Goal: Book appointment/travel/reservation

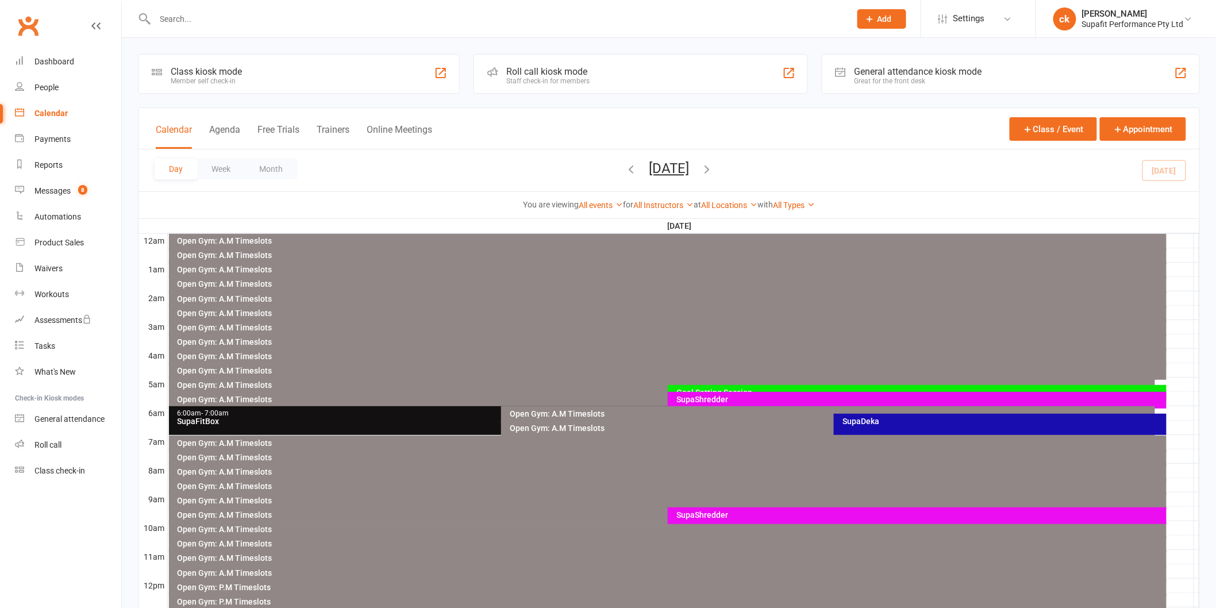
click at [728, 395] on div "SupaShredder" at bounding box center [920, 399] width 489 height 8
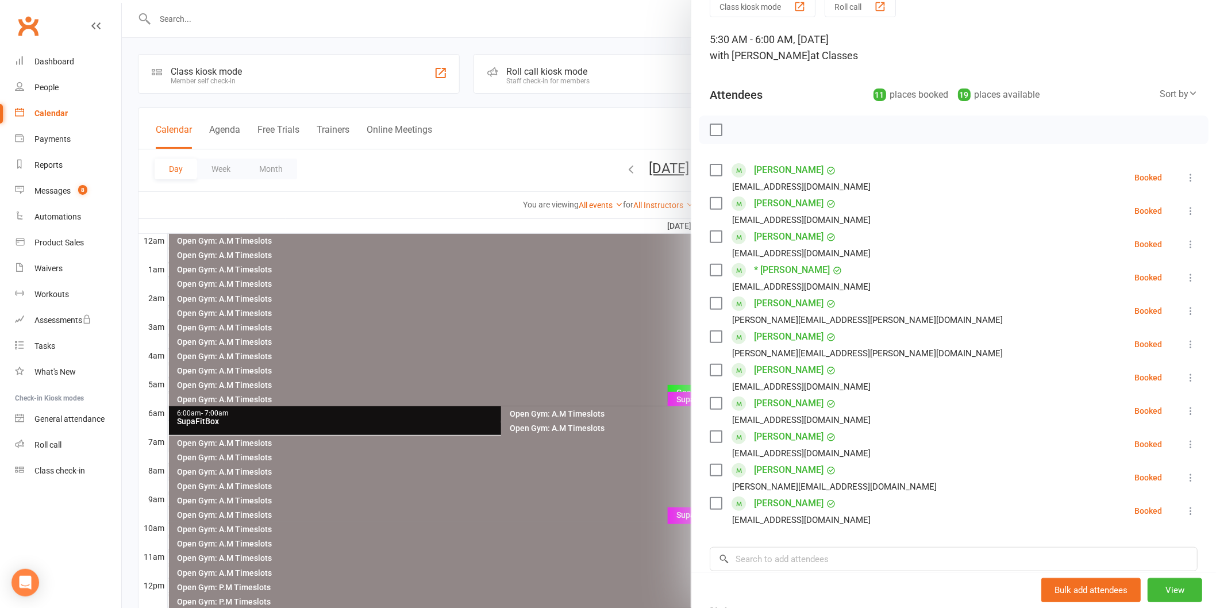
scroll to position [64, 0]
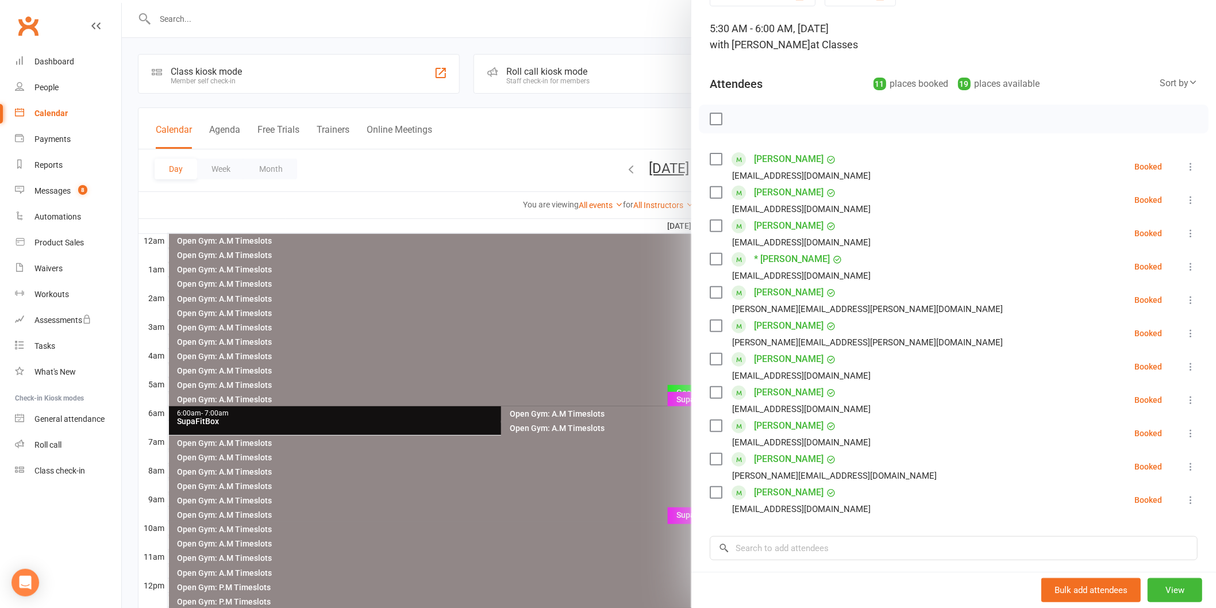
click at [578, 357] on div at bounding box center [669, 304] width 1094 height 608
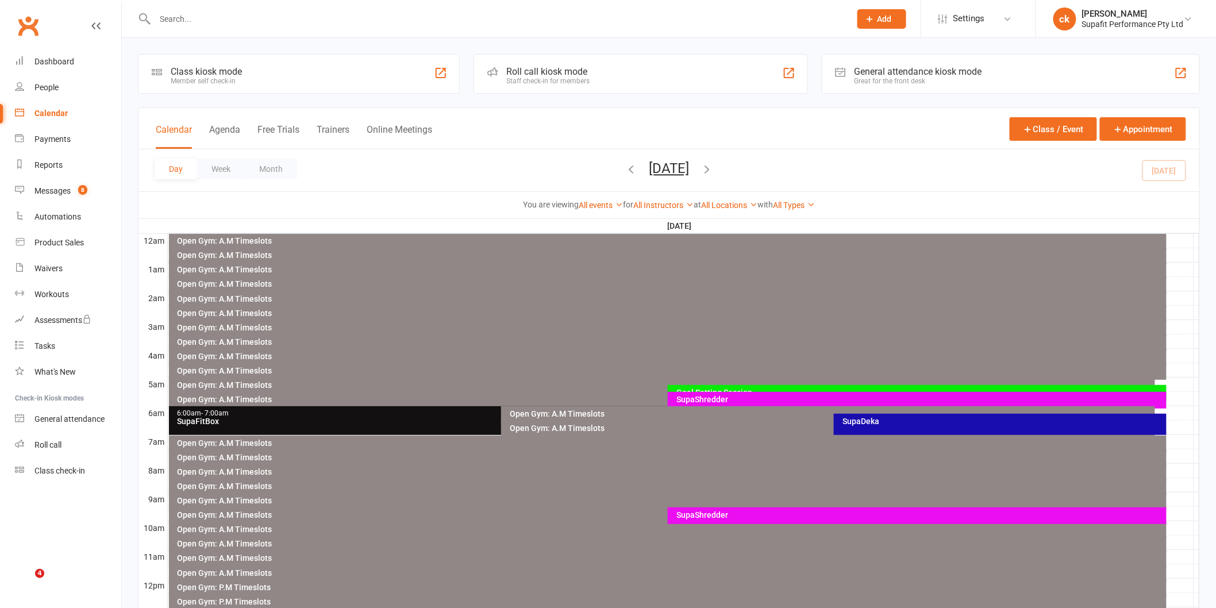
click at [859, 421] on div "SupaDeka" at bounding box center [1003, 421] width 322 height 8
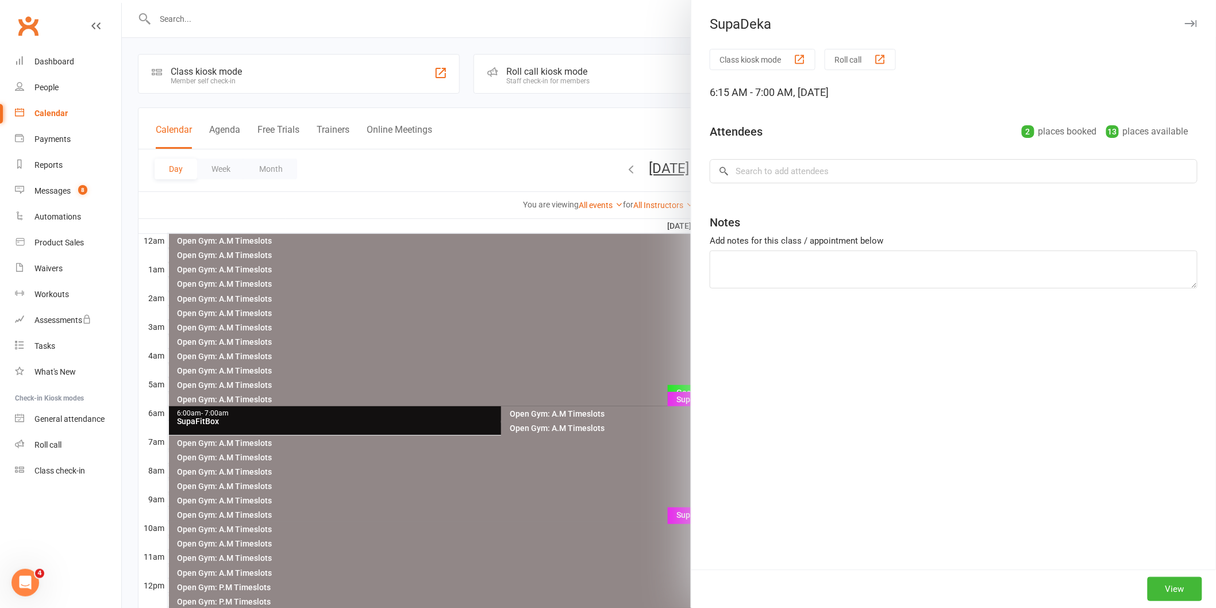
scroll to position [0, 0]
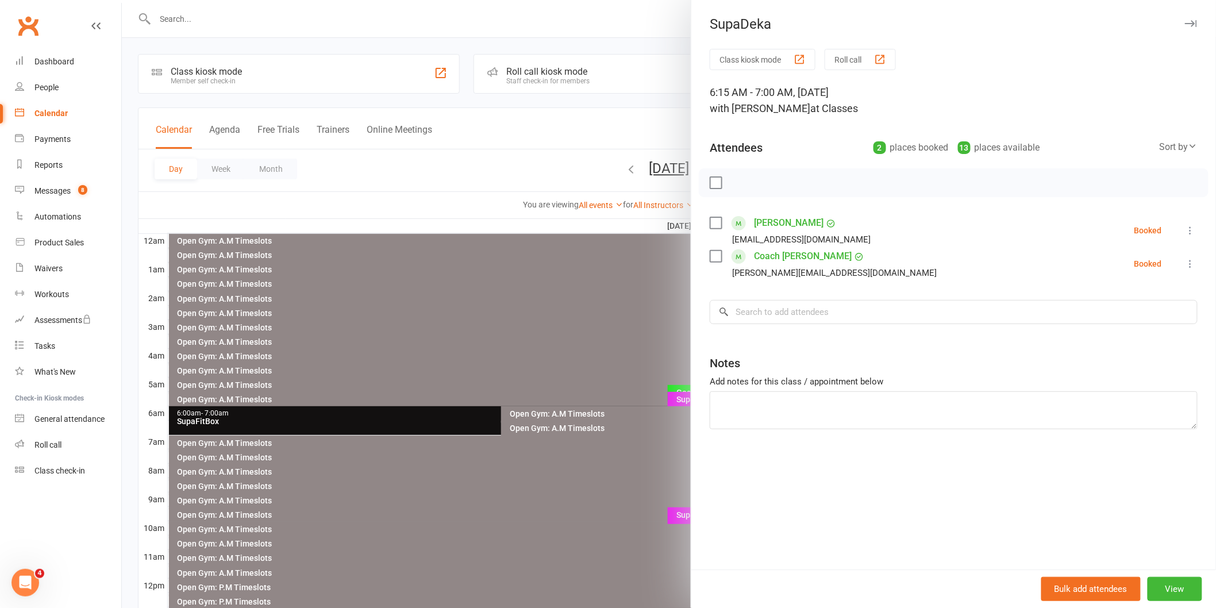
click at [531, 303] on div at bounding box center [669, 304] width 1094 height 608
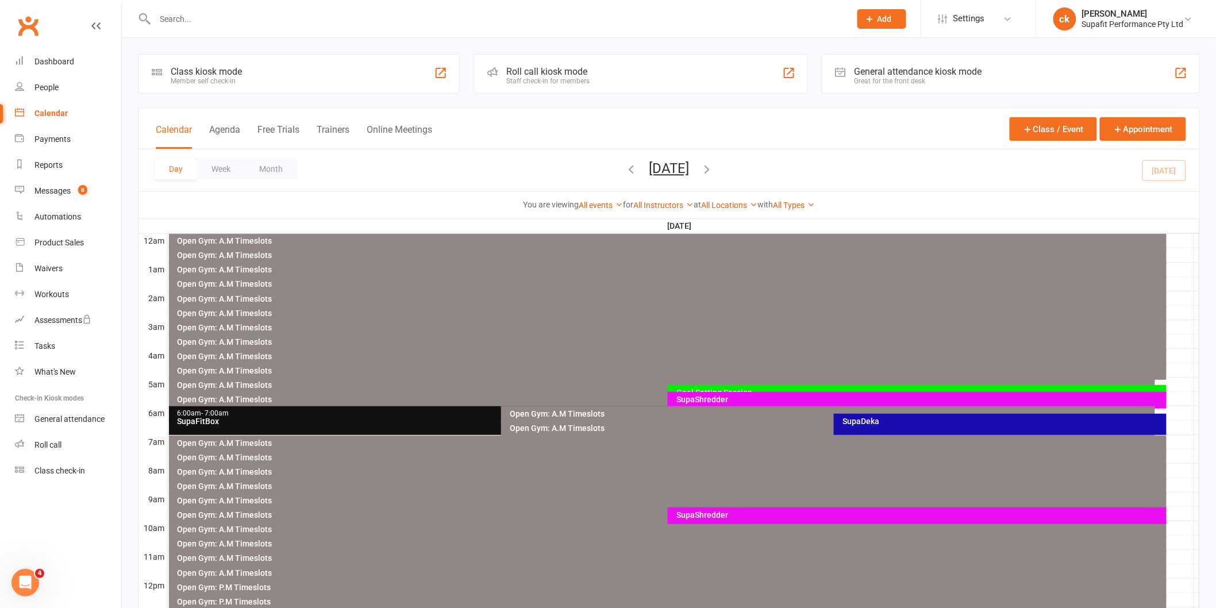
click at [430, 425] on div "SupaFitBox" at bounding box center [499, 421] width 644 height 8
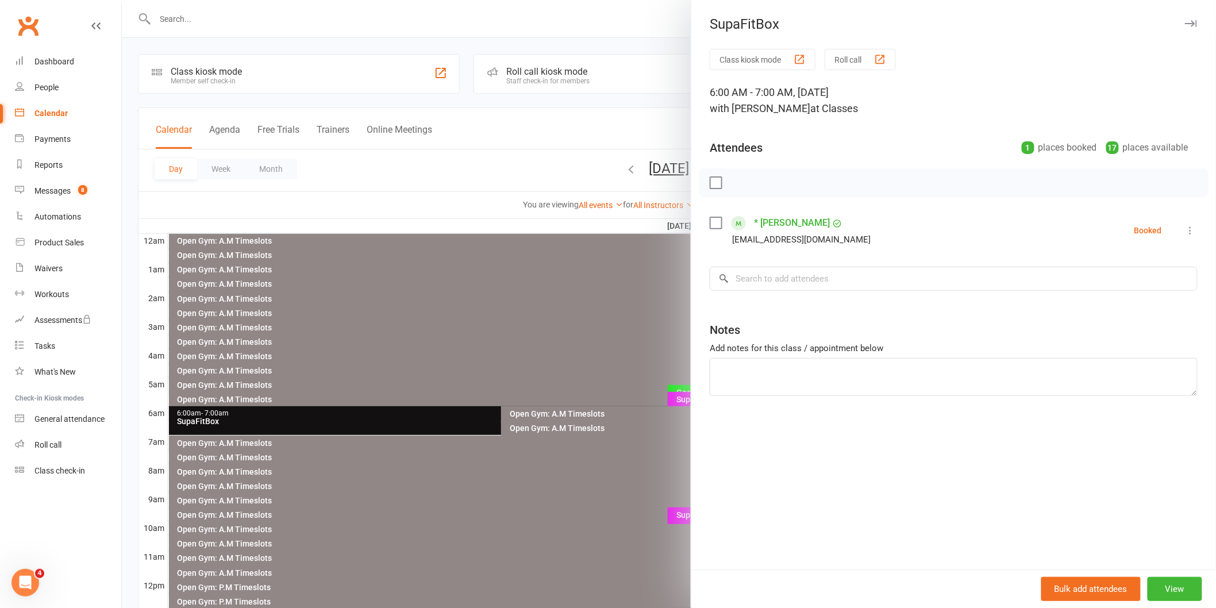
click at [418, 366] on div at bounding box center [669, 304] width 1094 height 608
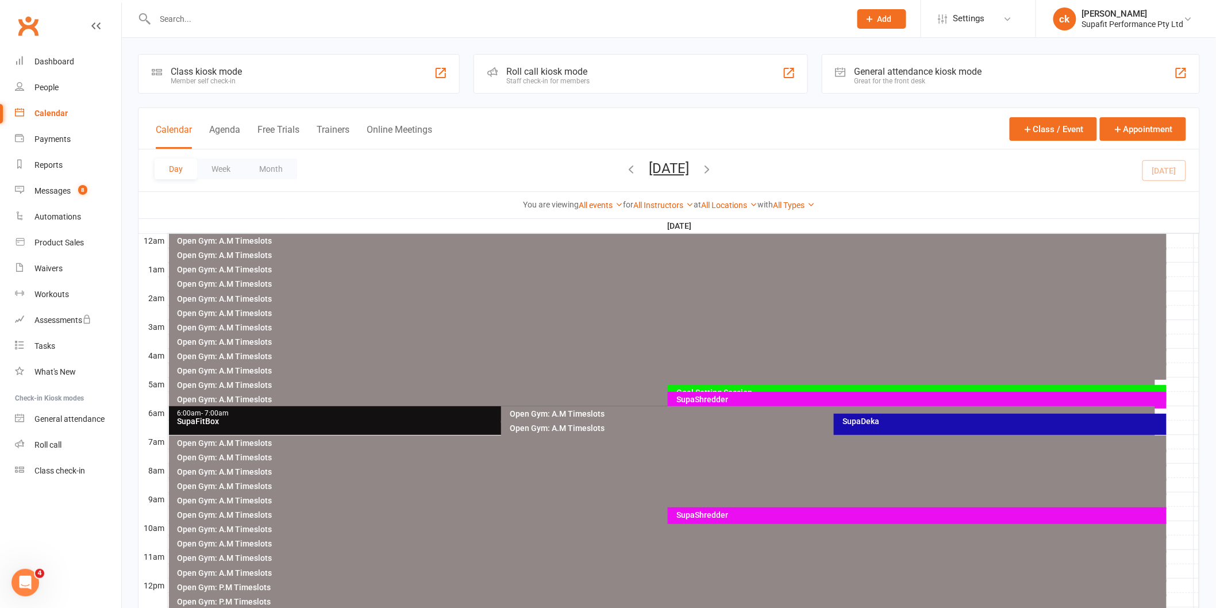
click at [760, 401] on div "SupaShredder" at bounding box center [920, 399] width 489 height 8
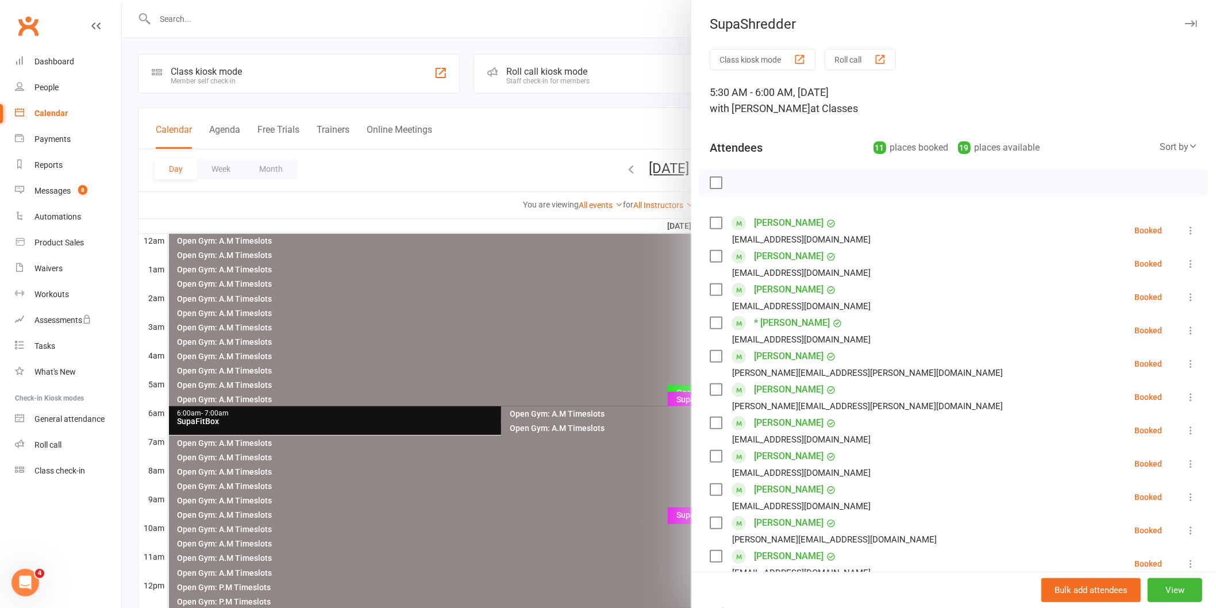
click at [524, 306] on div at bounding box center [669, 304] width 1094 height 608
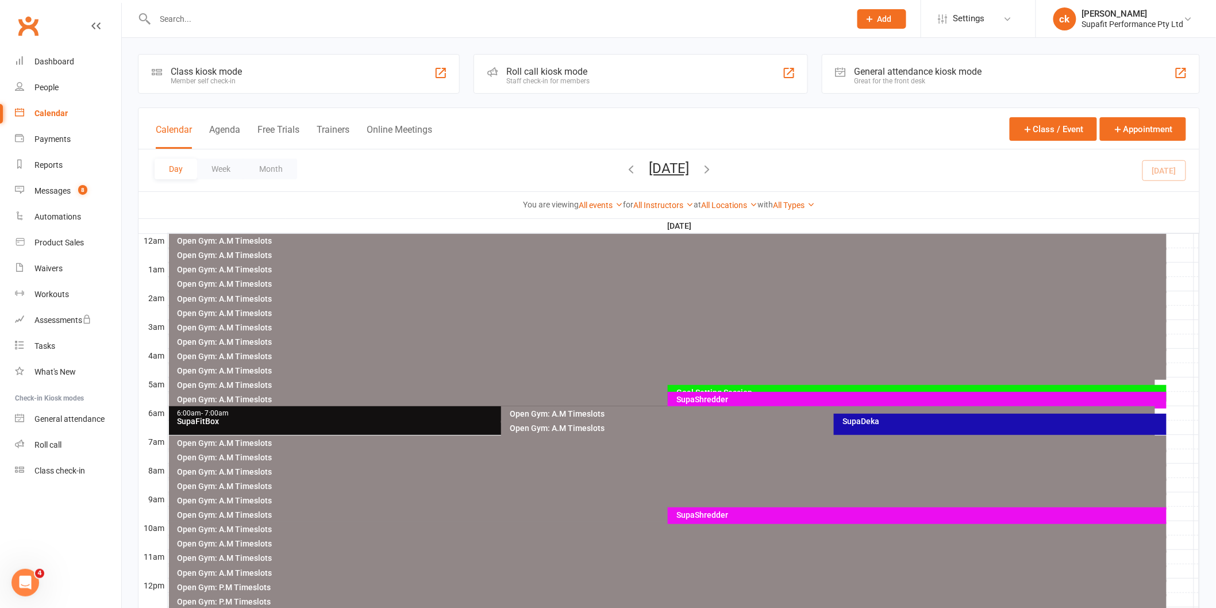
click at [712, 515] on div "SupaShredder" at bounding box center [920, 515] width 489 height 8
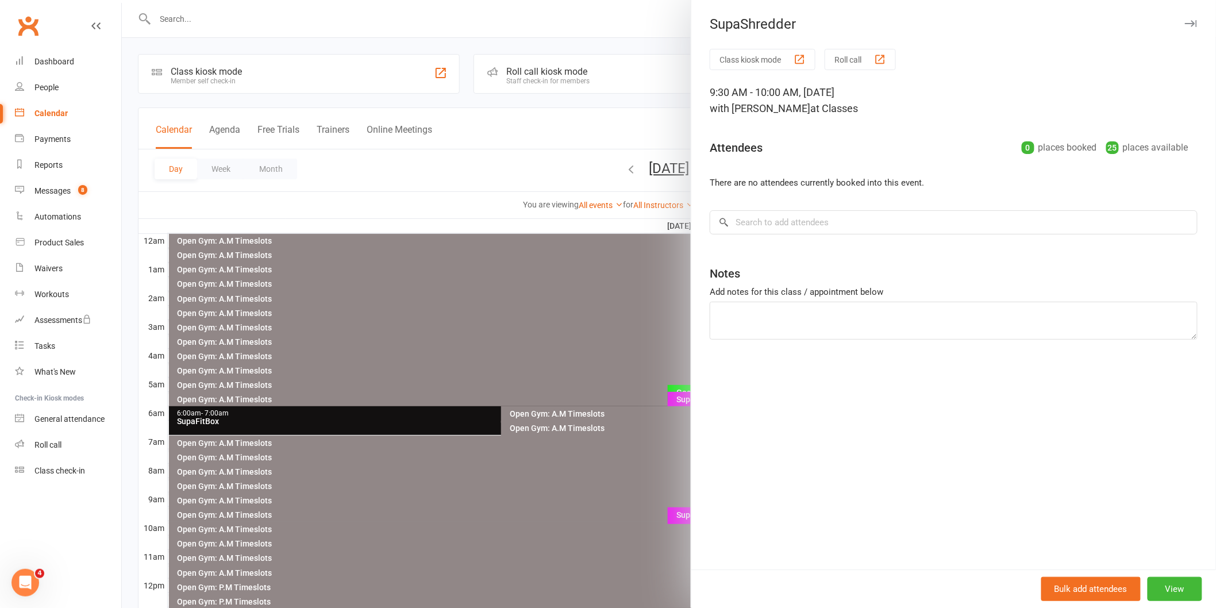
click at [559, 342] on div at bounding box center [669, 304] width 1094 height 608
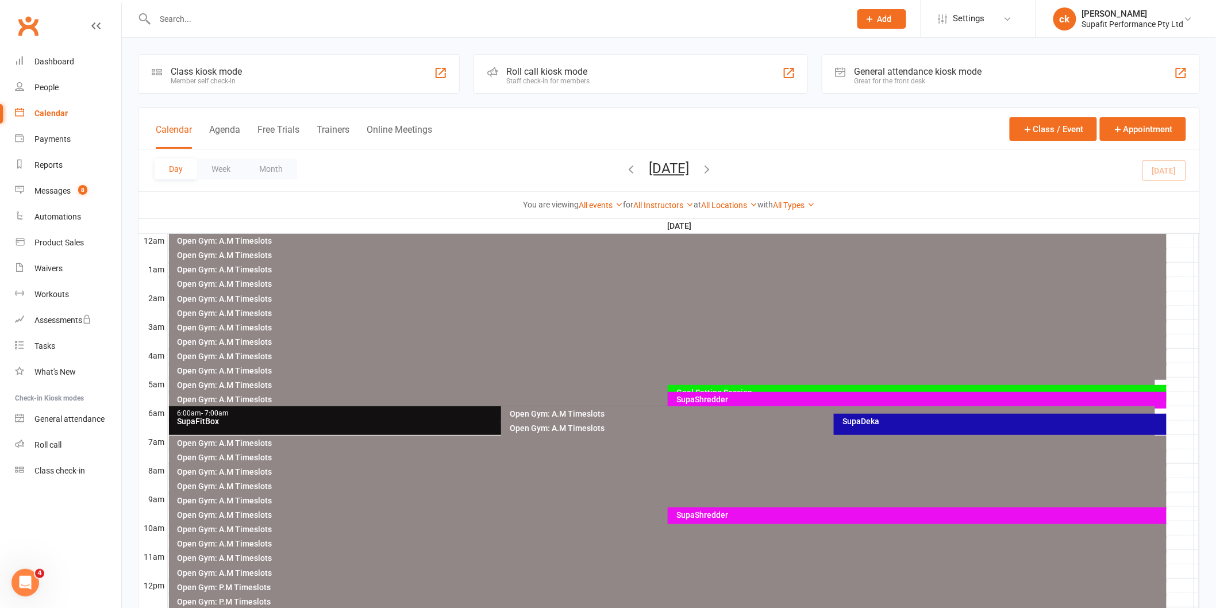
click at [625, 167] on icon "button" at bounding box center [631, 169] width 13 height 13
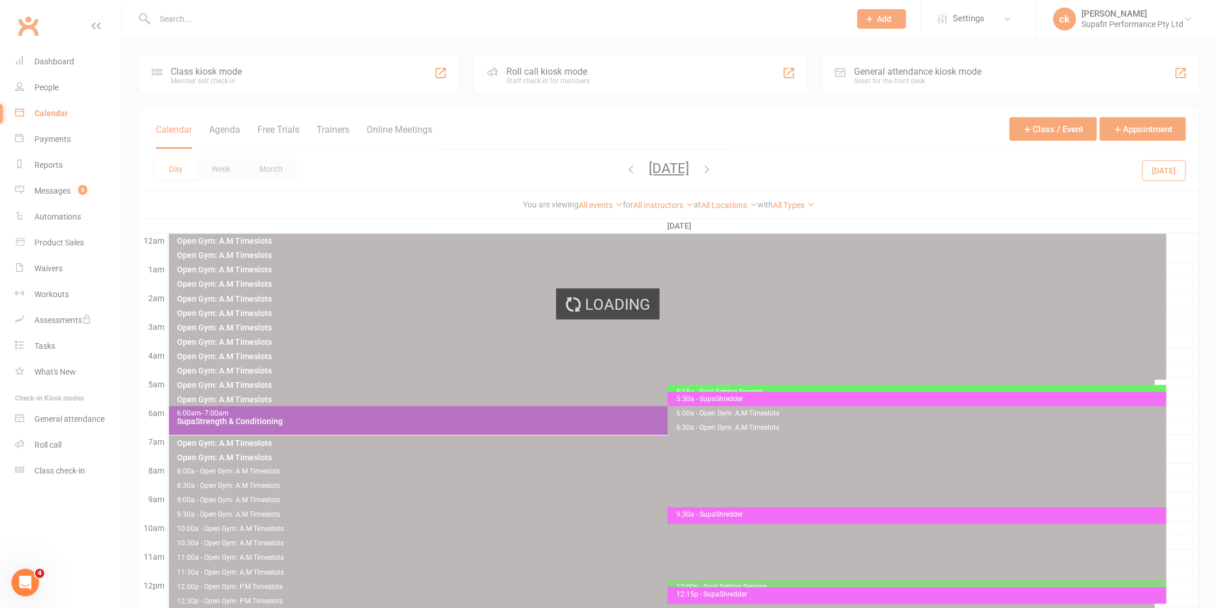
scroll to position [319, 0]
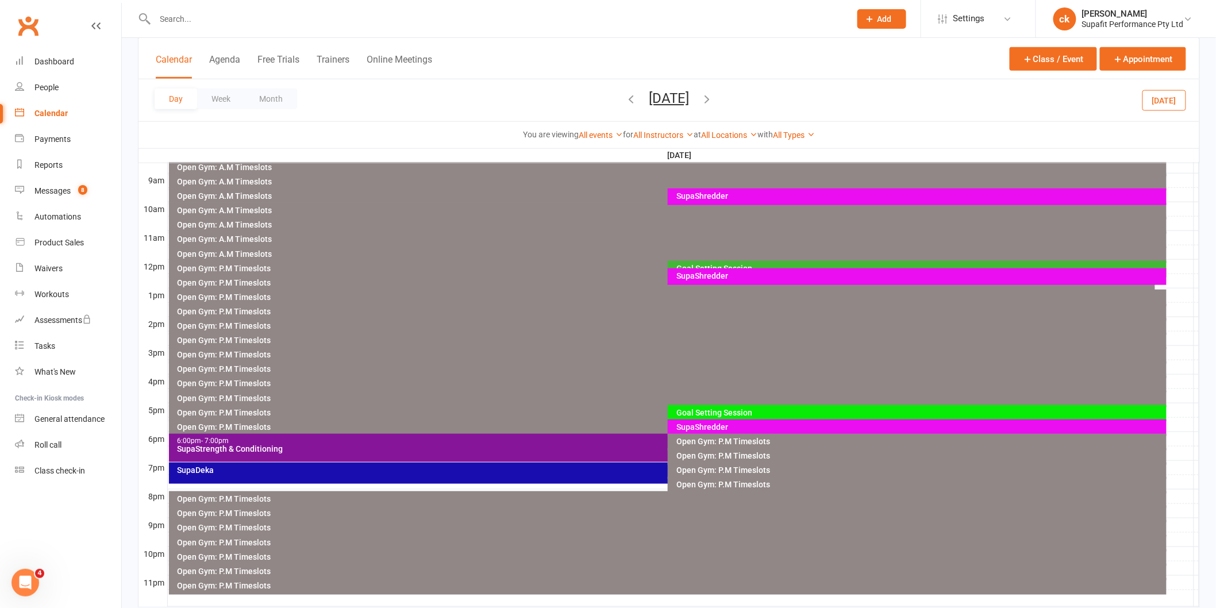
click at [699, 426] on div "SupaShredder" at bounding box center [920, 427] width 489 height 8
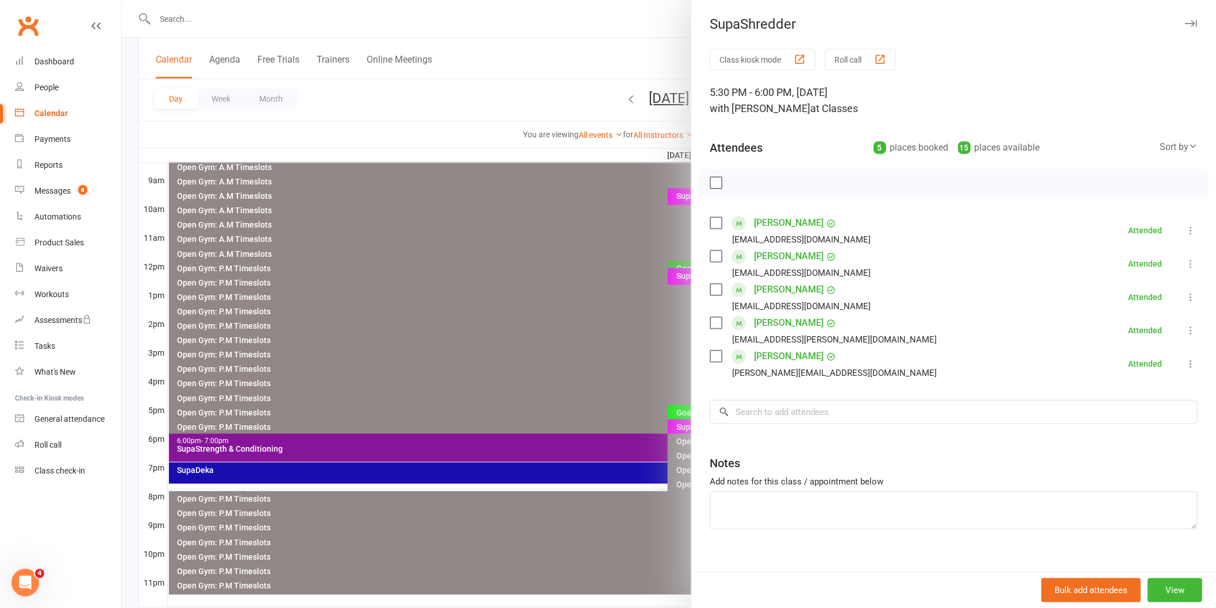
click at [579, 333] on div at bounding box center [669, 304] width 1094 height 608
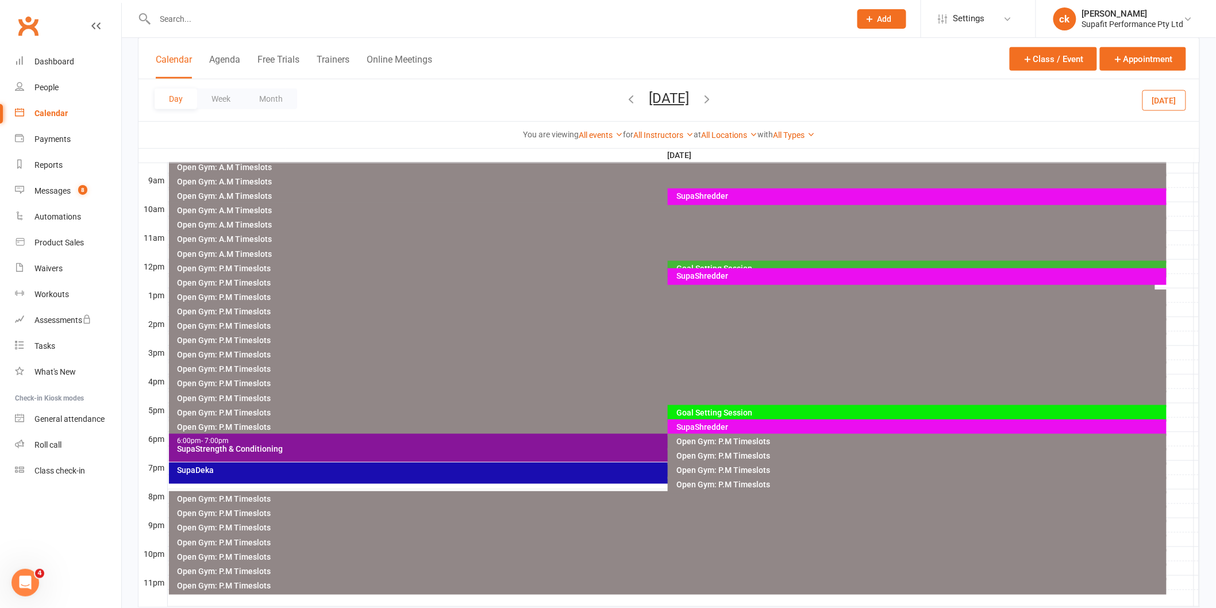
click at [575, 436] on div "6:00pm - 7:00pm SupaStrength & Conditioning" at bounding box center [662, 448] width 987 height 28
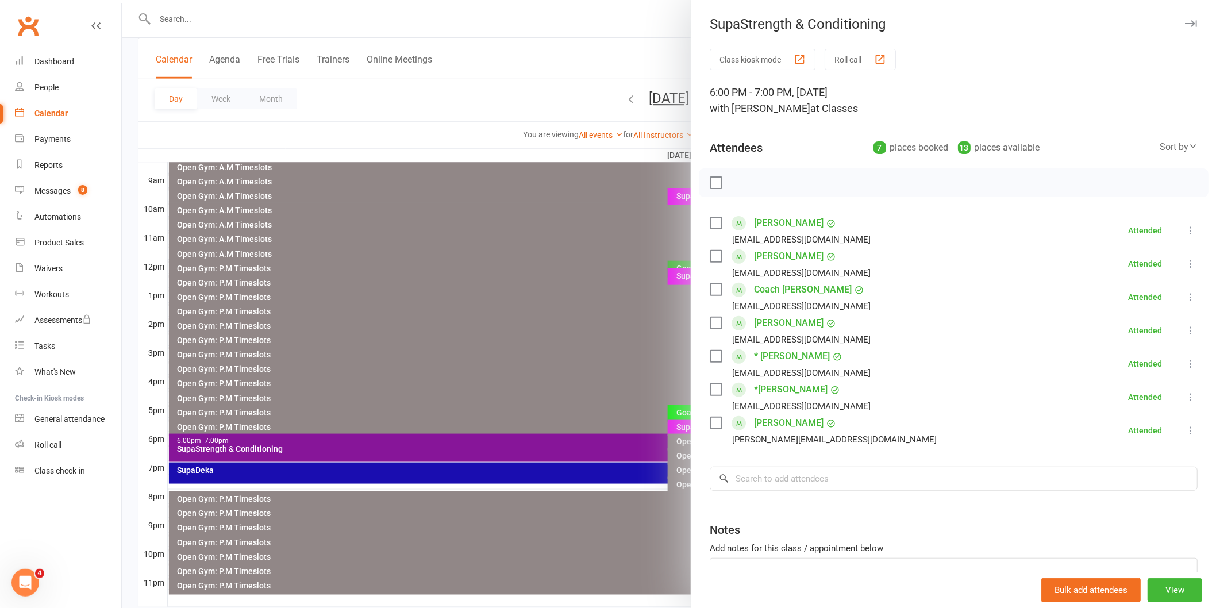
click at [553, 372] on div at bounding box center [669, 304] width 1094 height 608
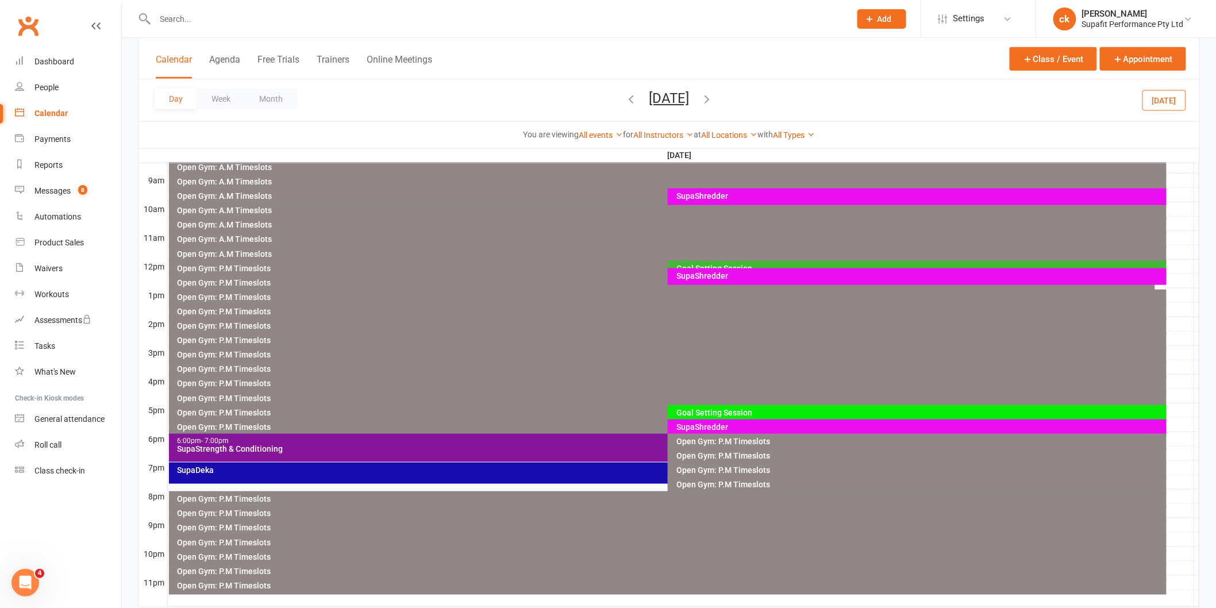
click at [550, 474] on div "SupaDeka" at bounding box center [665, 470] width 976 height 8
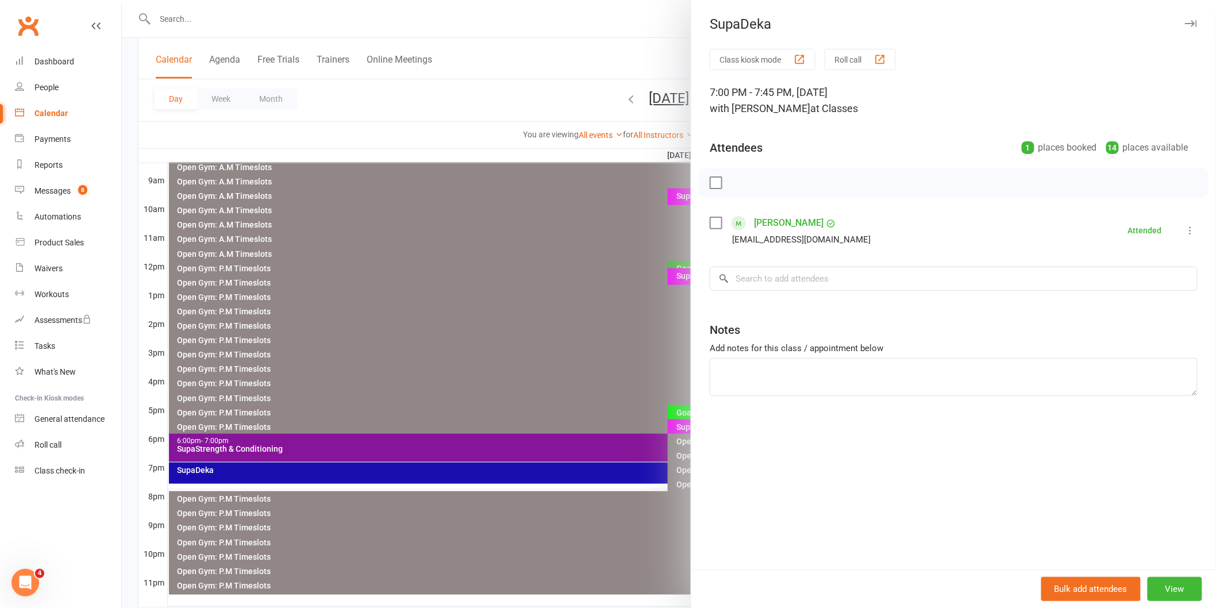
click at [513, 378] on div at bounding box center [669, 304] width 1094 height 608
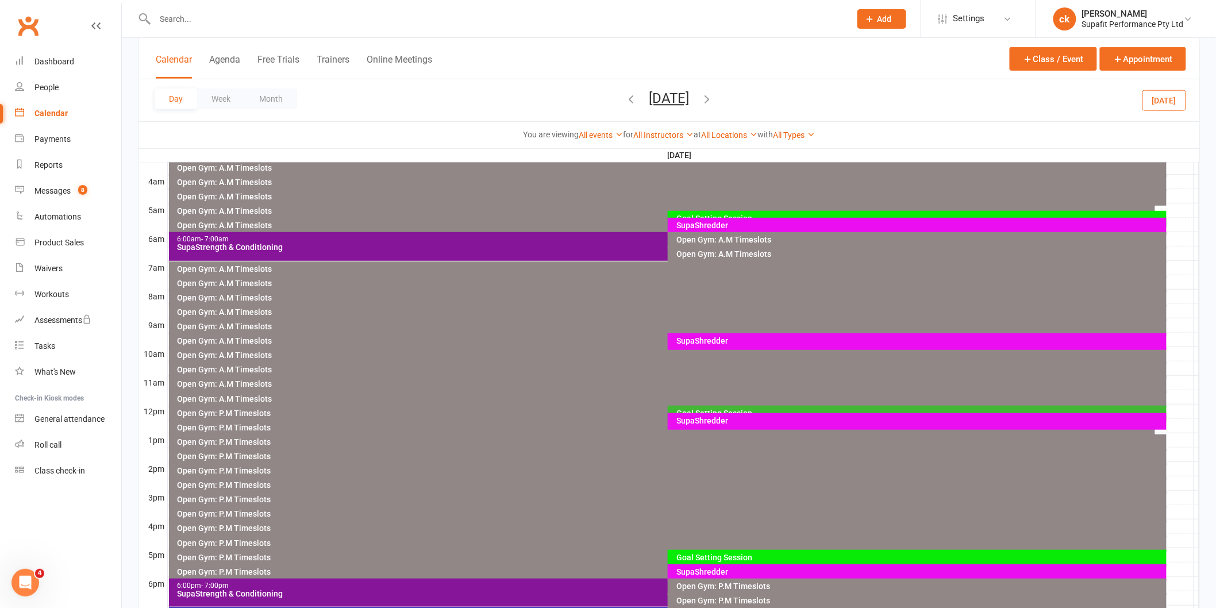
scroll to position [0, 0]
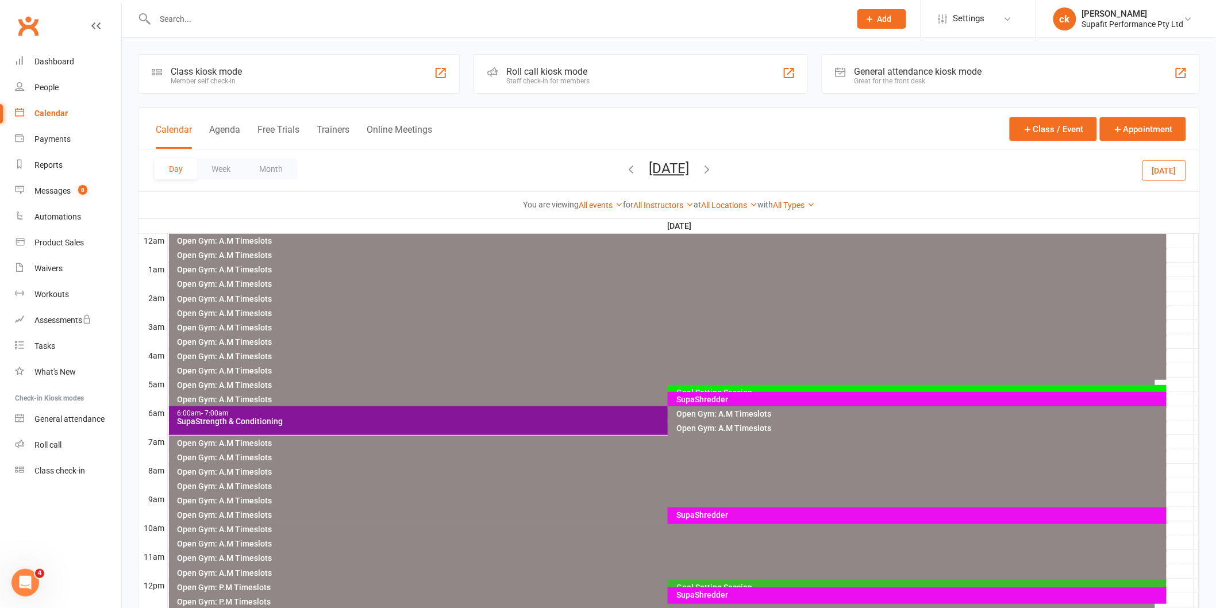
click at [713, 167] on icon "button" at bounding box center [707, 169] width 13 height 13
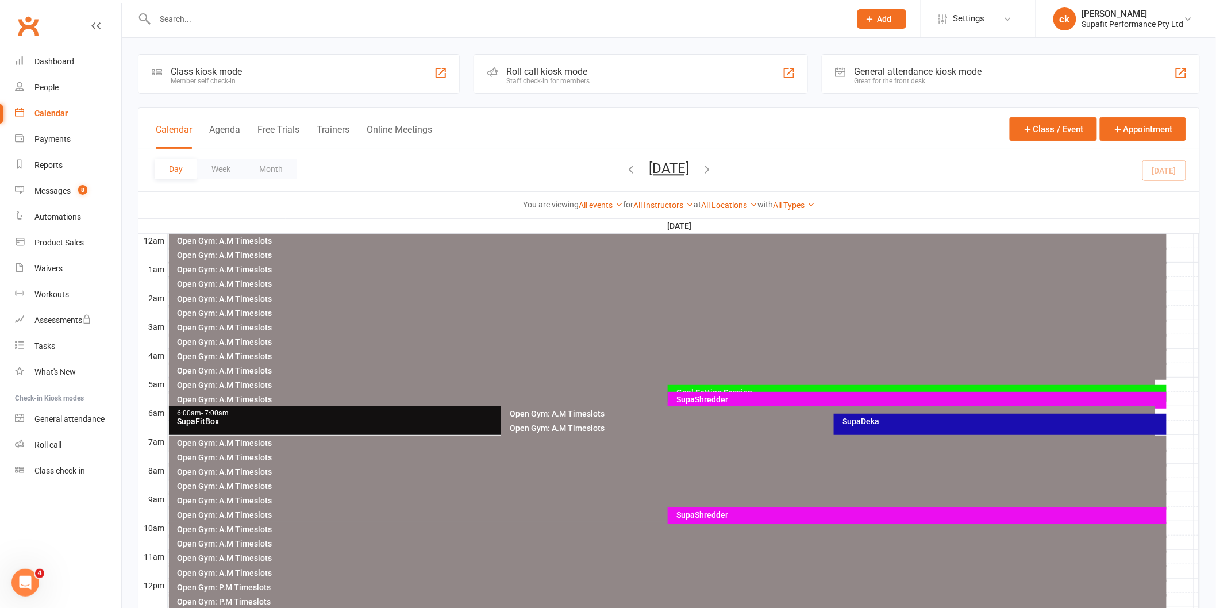
click at [718, 399] on div "SupaShredder" at bounding box center [920, 399] width 489 height 8
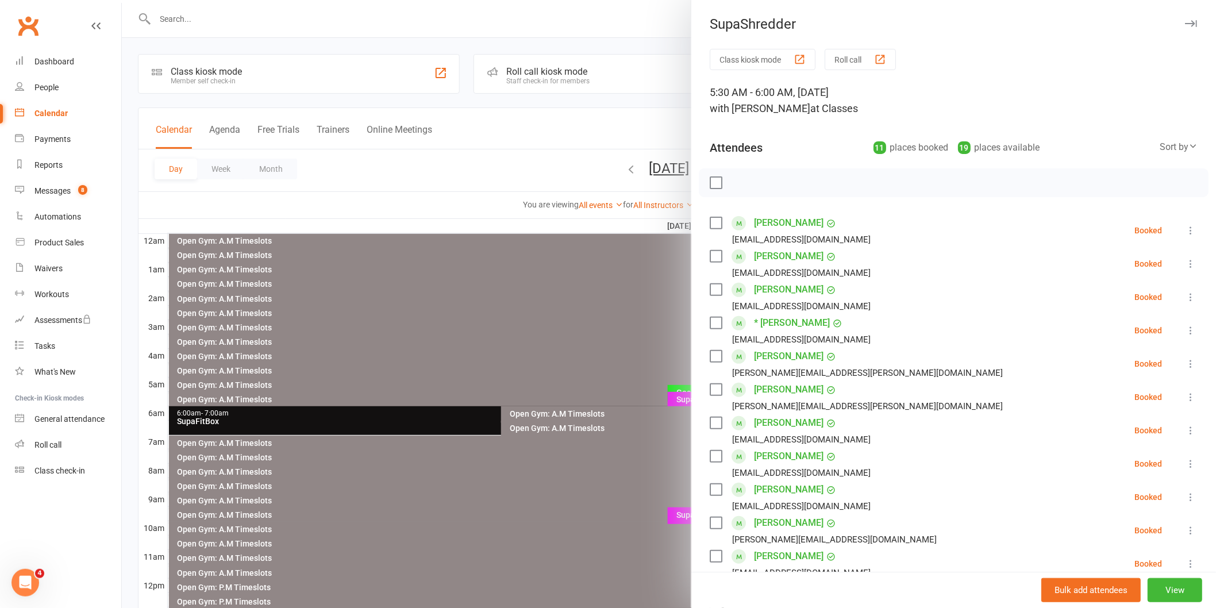
scroll to position [64, 0]
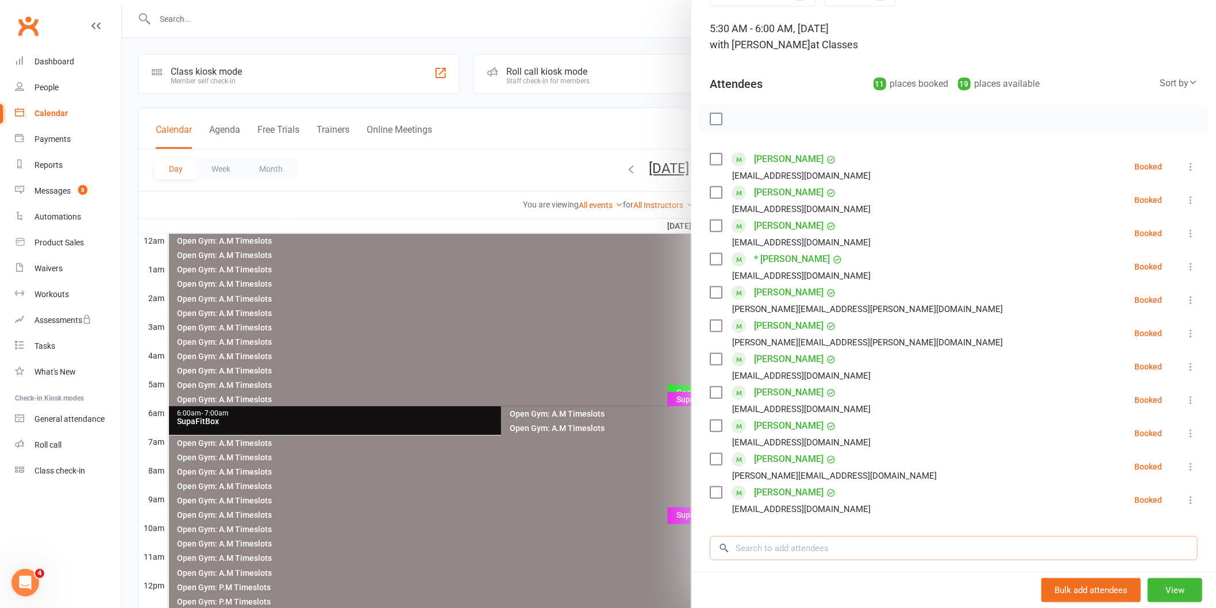
click at [750, 552] on input "search" at bounding box center [954, 548] width 488 height 24
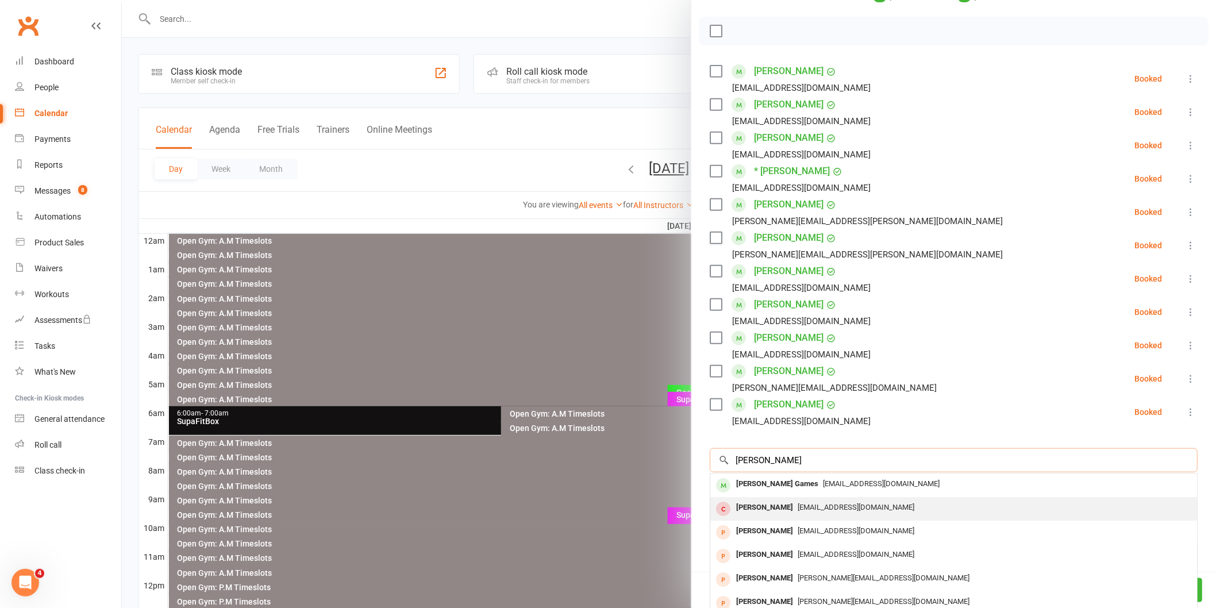
scroll to position [215, 0]
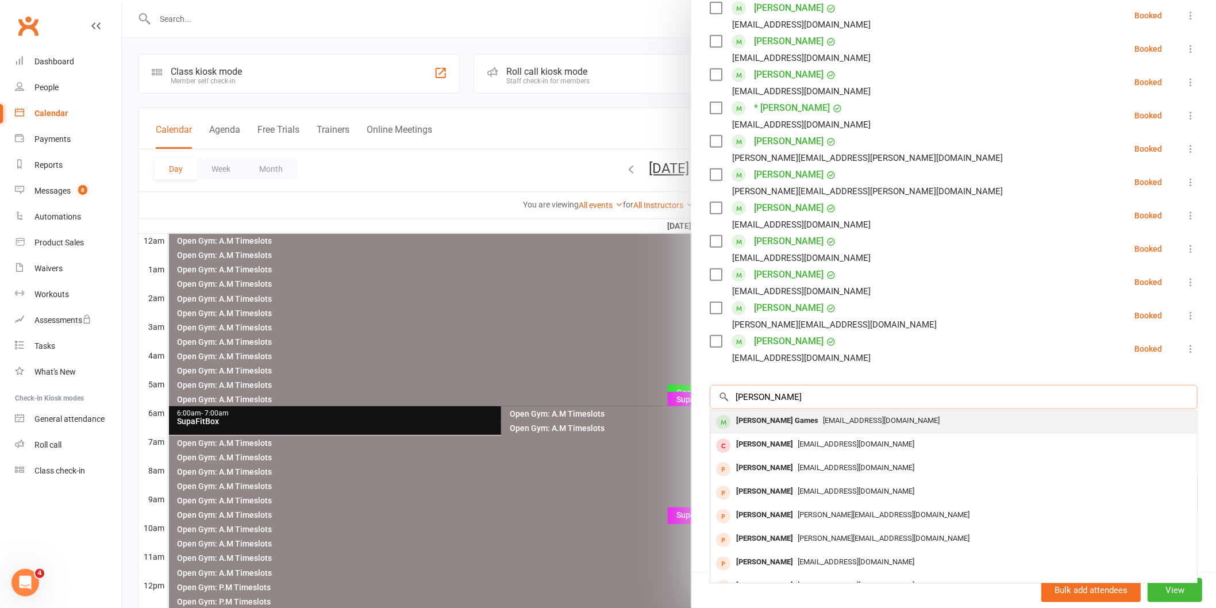
type input "[PERSON_NAME]"
click at [747, 424] on div "[PERSON_NAME] Games" at bounding box center [777, 421] width 91 height 17
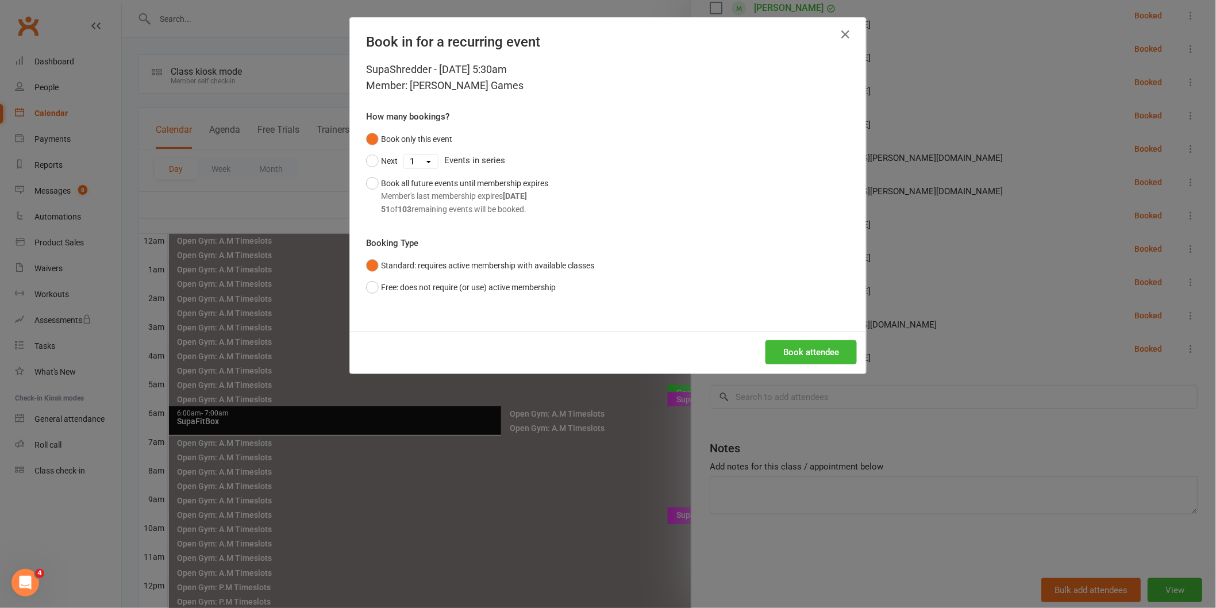
click at [802, 332] on div "Book attendee" at bounding box center [608, 352] width 516 height 43
click at [811, 347] on button "Book attendee" at bounding box center [811, 352] width 91 height 24
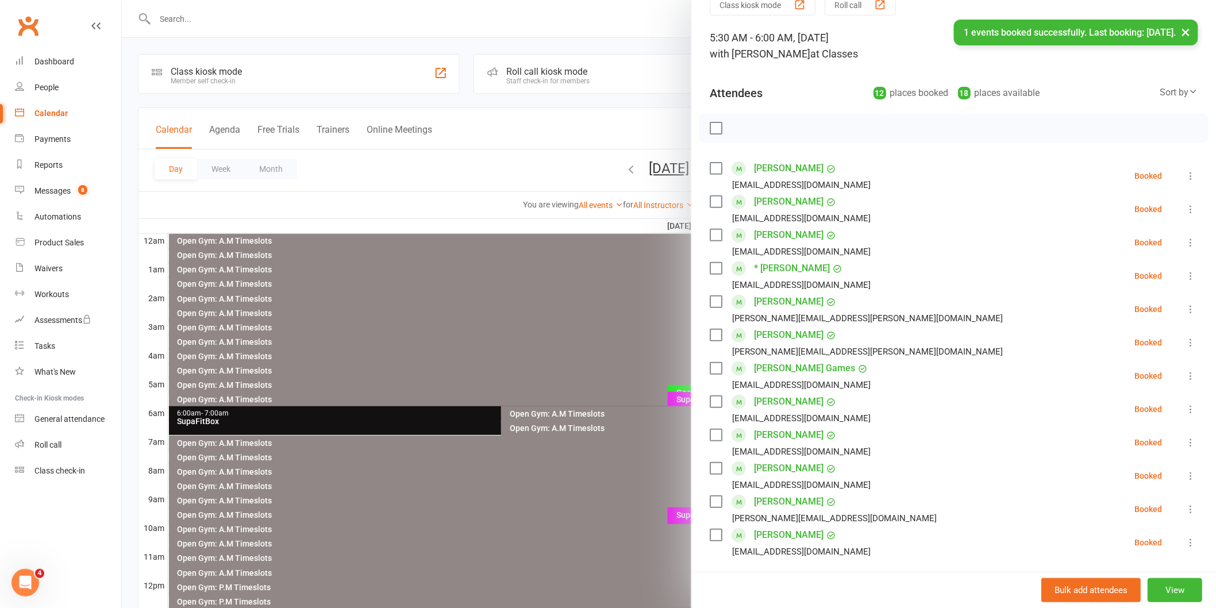
scroll to position [0, 0]
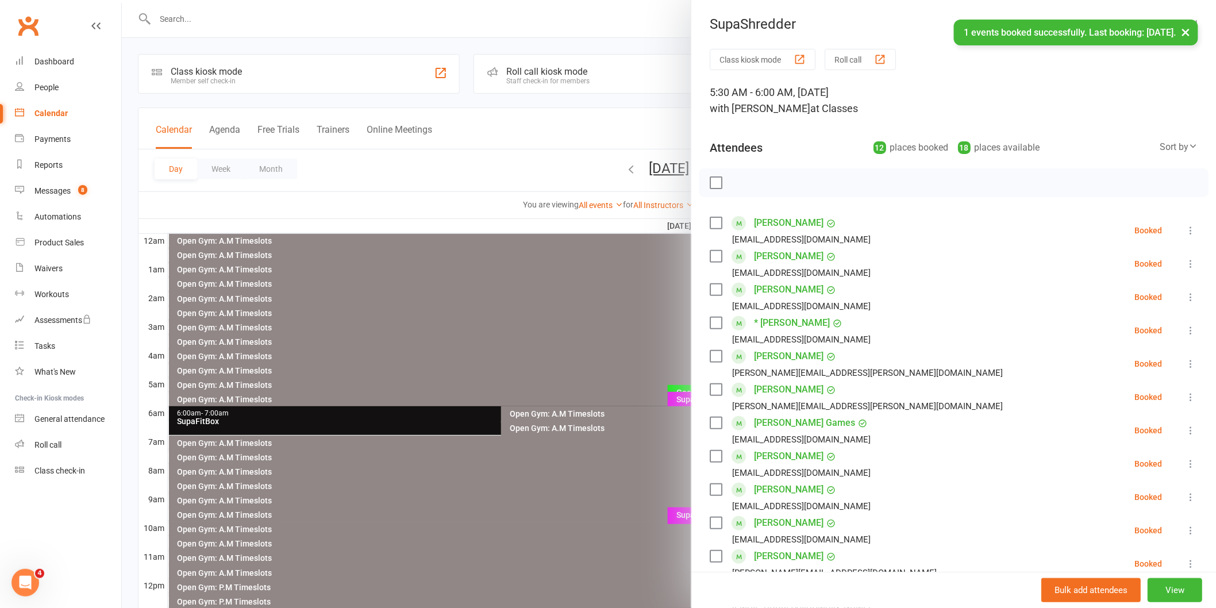
click at [713, 185] on label at bounding box center [715, 182] width 11 height 11
click at [737, 187] on icon "button" at bounding box center [742, 183] width 10 height 10
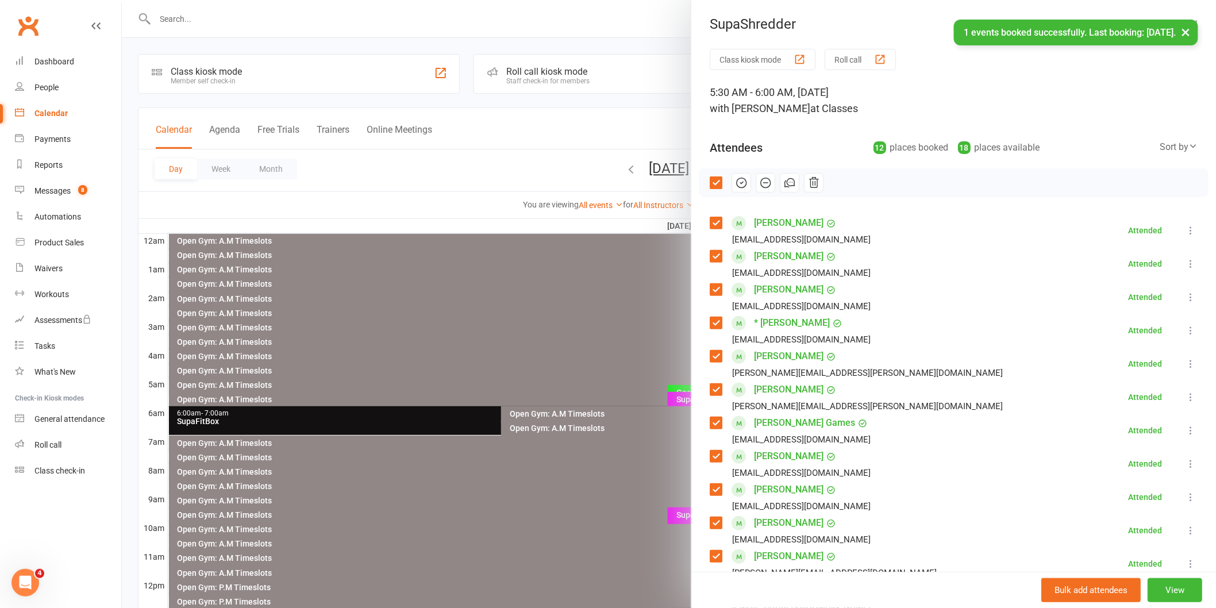
click at [518, 329] on div at bounding box center [669, 304] width 1094 height 608
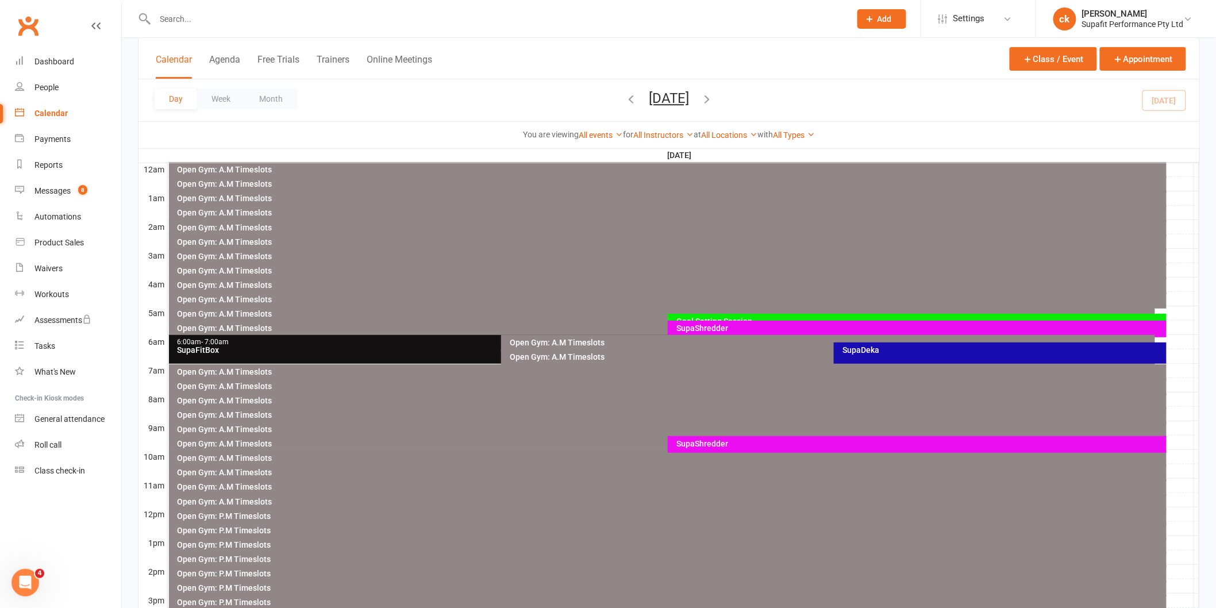
scroll to position [128, 0]
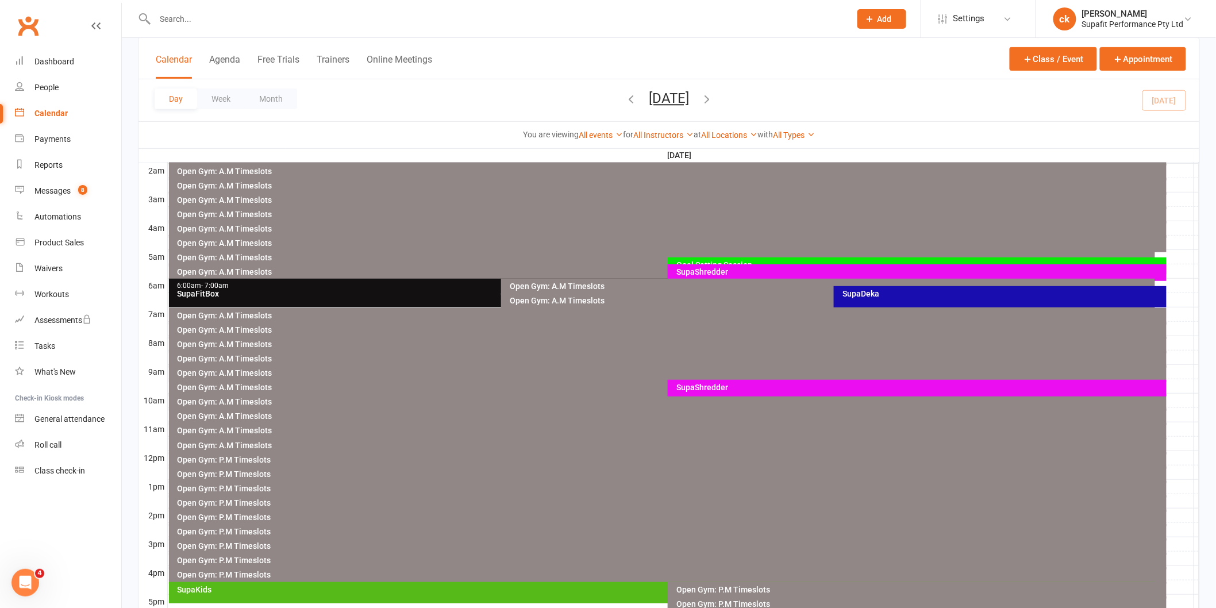
click at [851, 301] on div "SupaDeka" at bounding box center [1000, 296] width 333 height 21
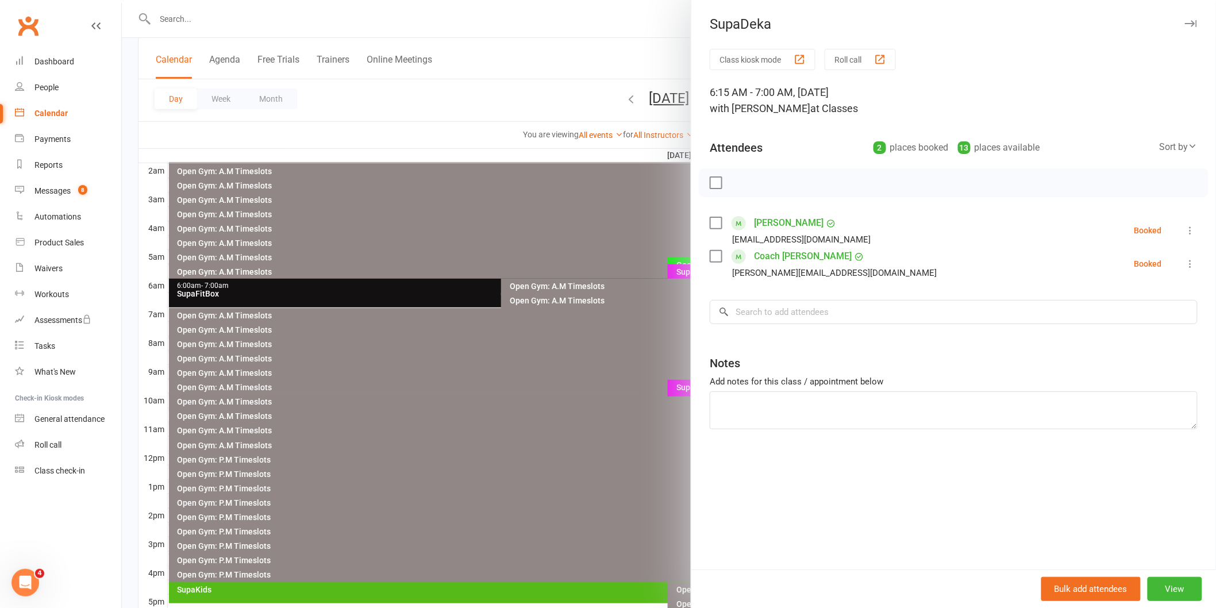
click at [360, 291] on div at bounding box center [669, 304] width 1094 height 608
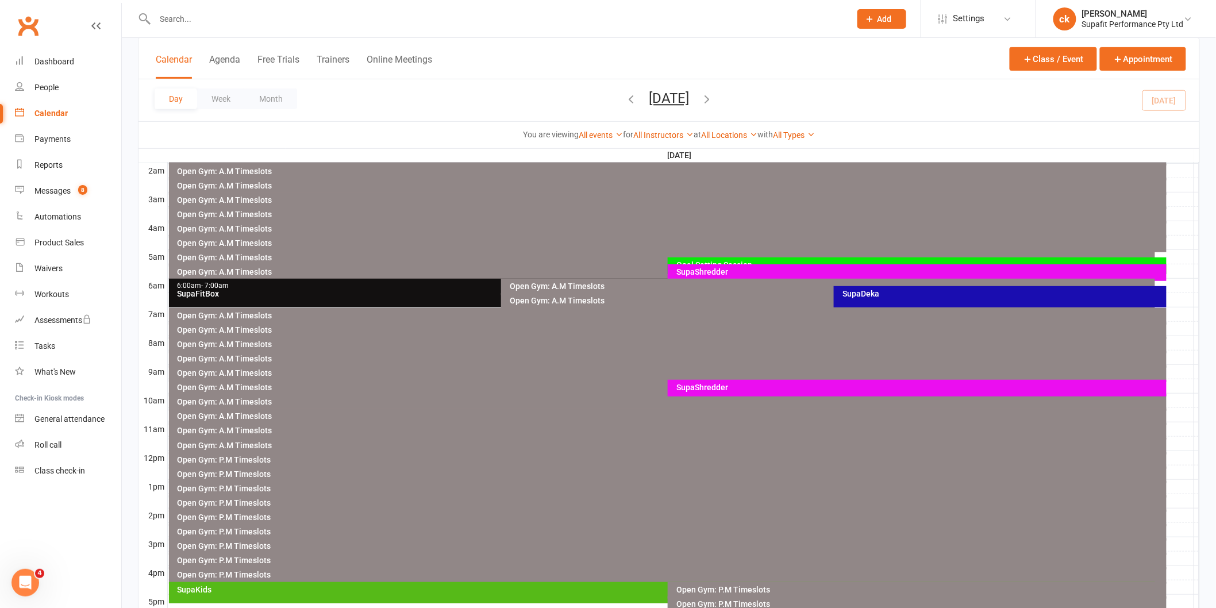
click at [359, 290] on div "SupaFitBox" at bounding box center [499, 294] width 644 height 8
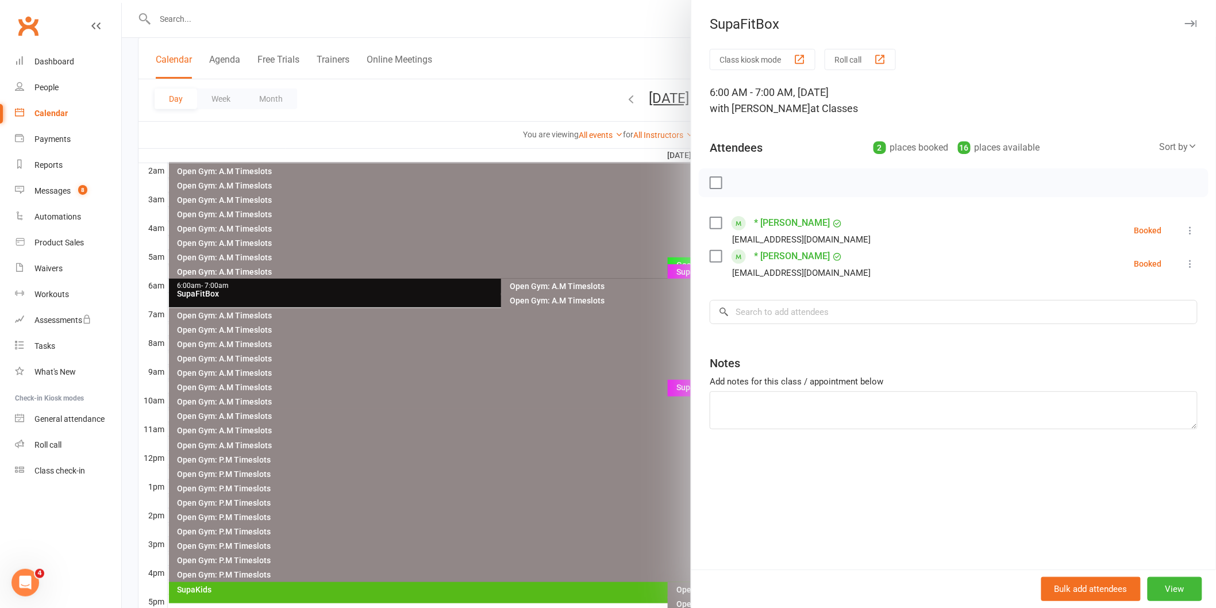
click at [429, 228] on div at bounding box center [669, 304] width 1094 height 608
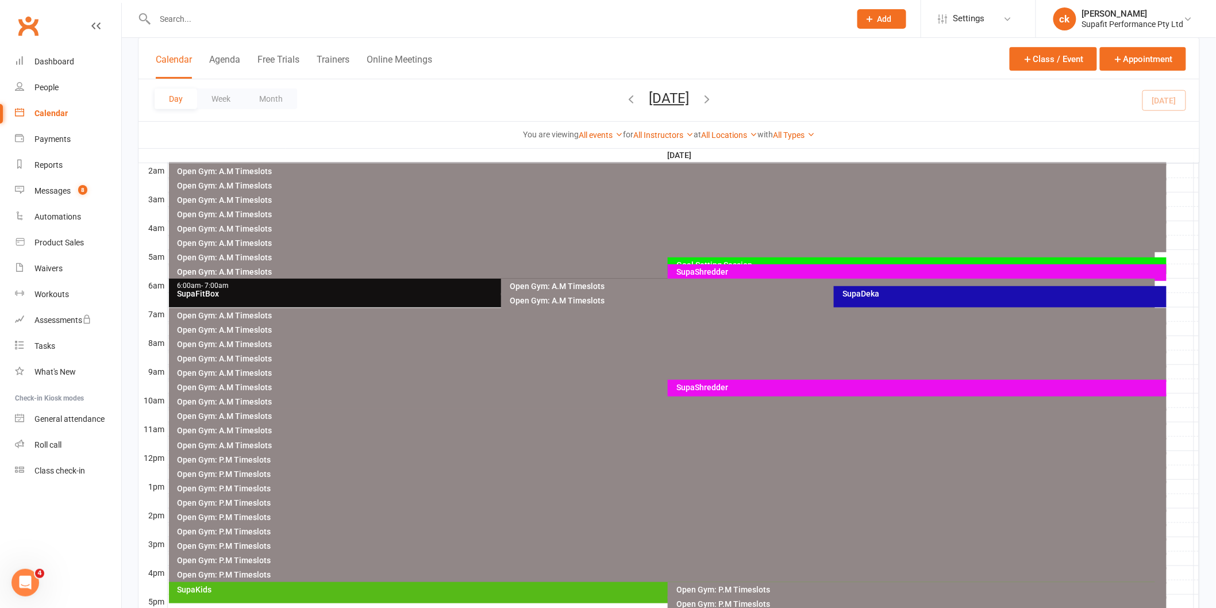
click at [856, 299] on div "SupaDeka" at bounding box center [1000, 296] width 333 height 21
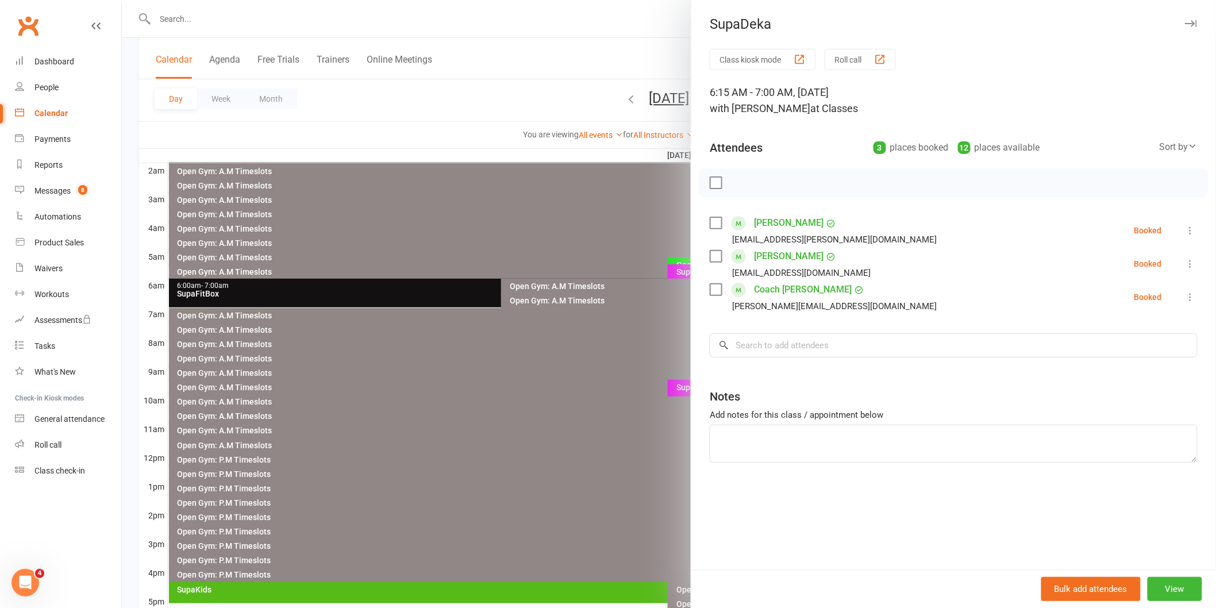
click at [510, 403] on div at bounding box center [669, 304] width 1094 height 608
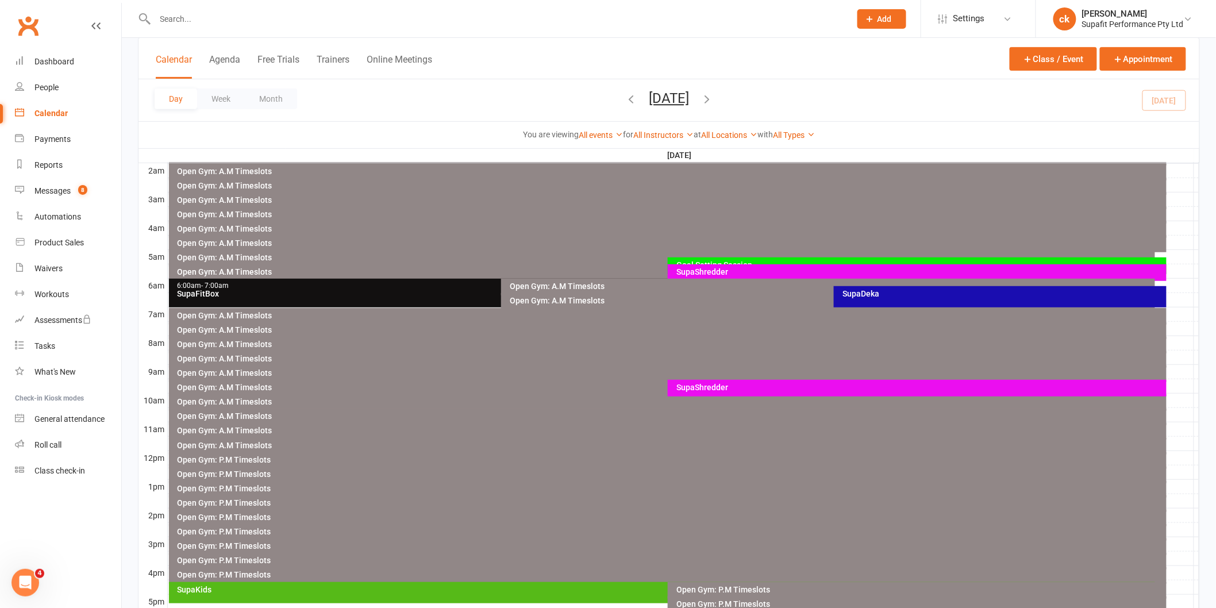
click at [703, 391] on div "SupaShredder" at bounding box center [920, 387] width 489 height 8
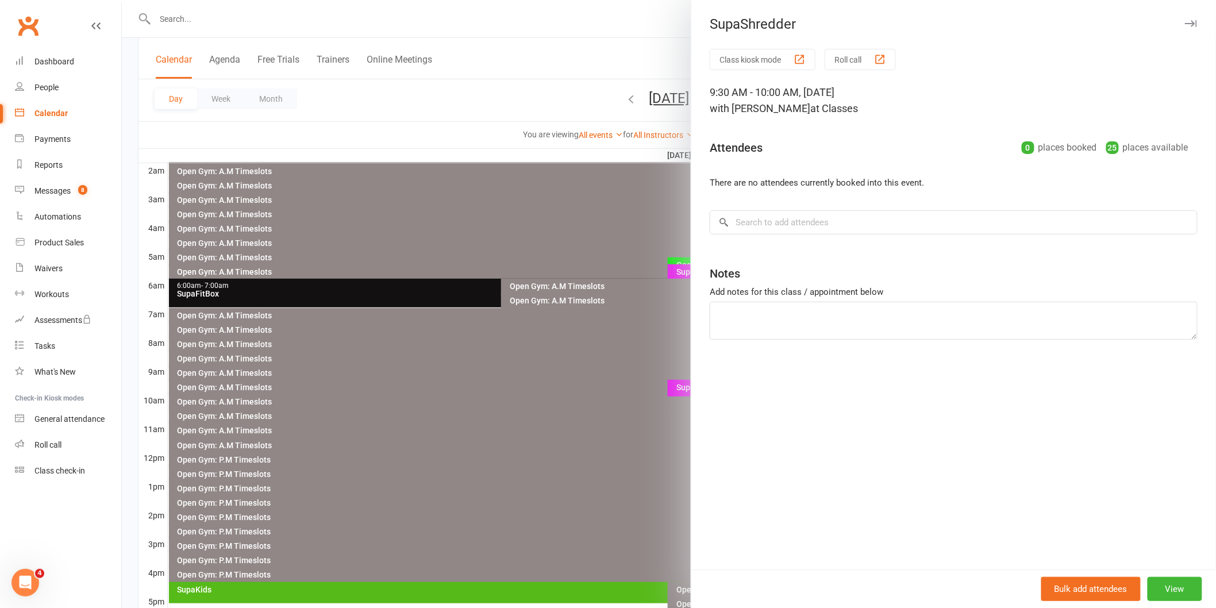
click at [494, 400] on div at bounding box center [669, 304] width 1094 height 608
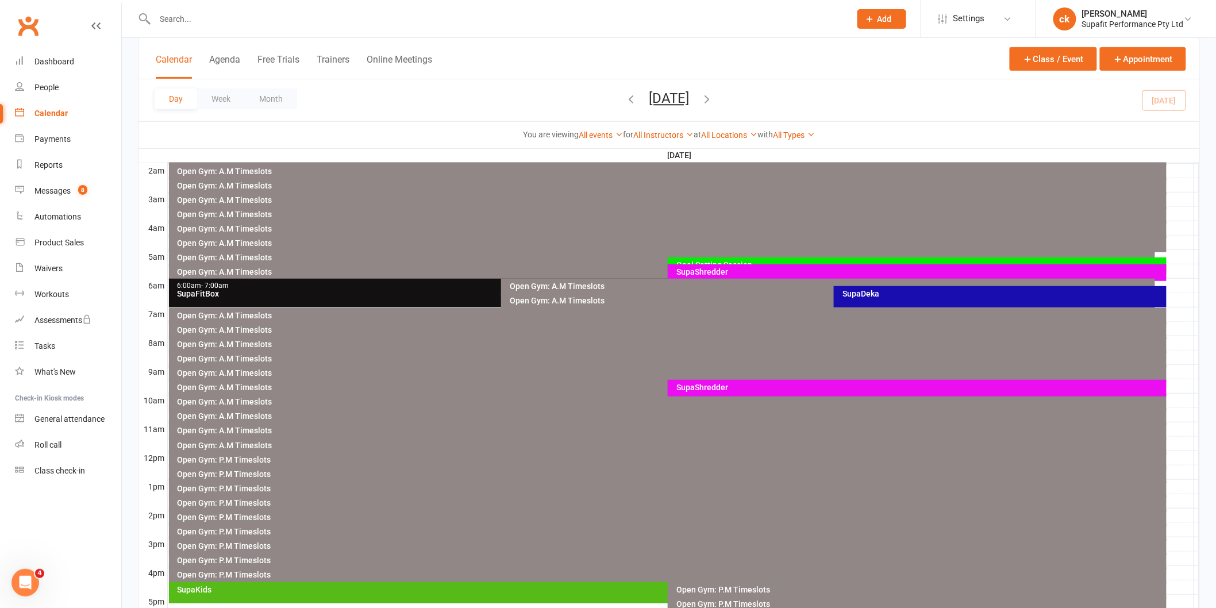
click at [435, 292] on div "SupaFitBox" at bounding box center [499, 294] width 644 height 8
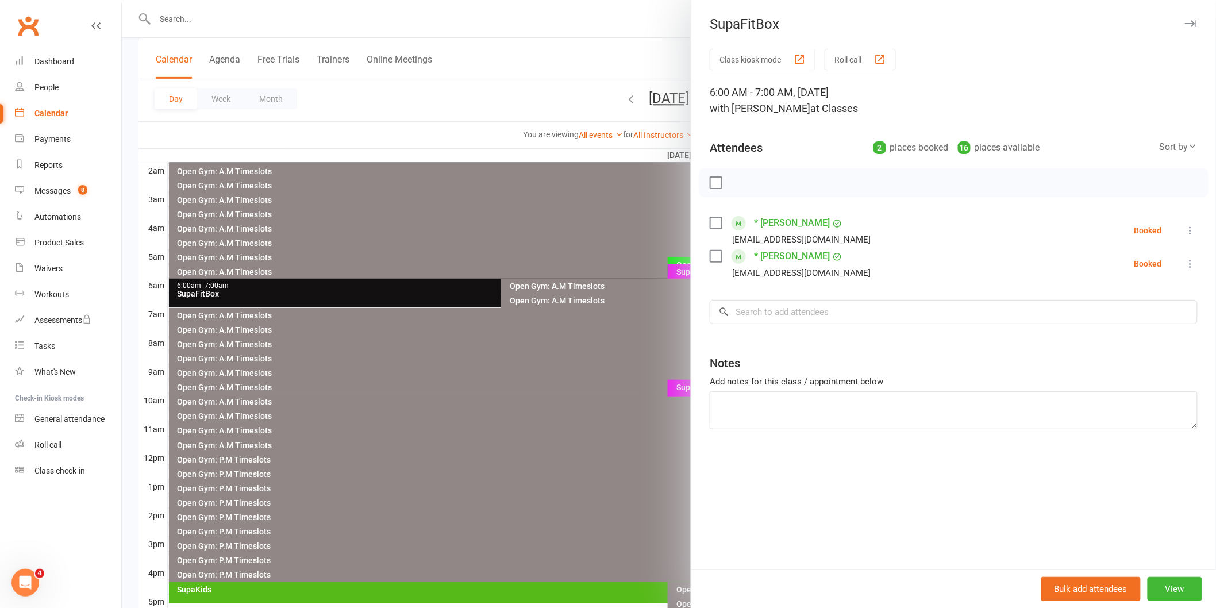
click at [426, 234] on div at bounding box center [669, 304] width 1094 height 608
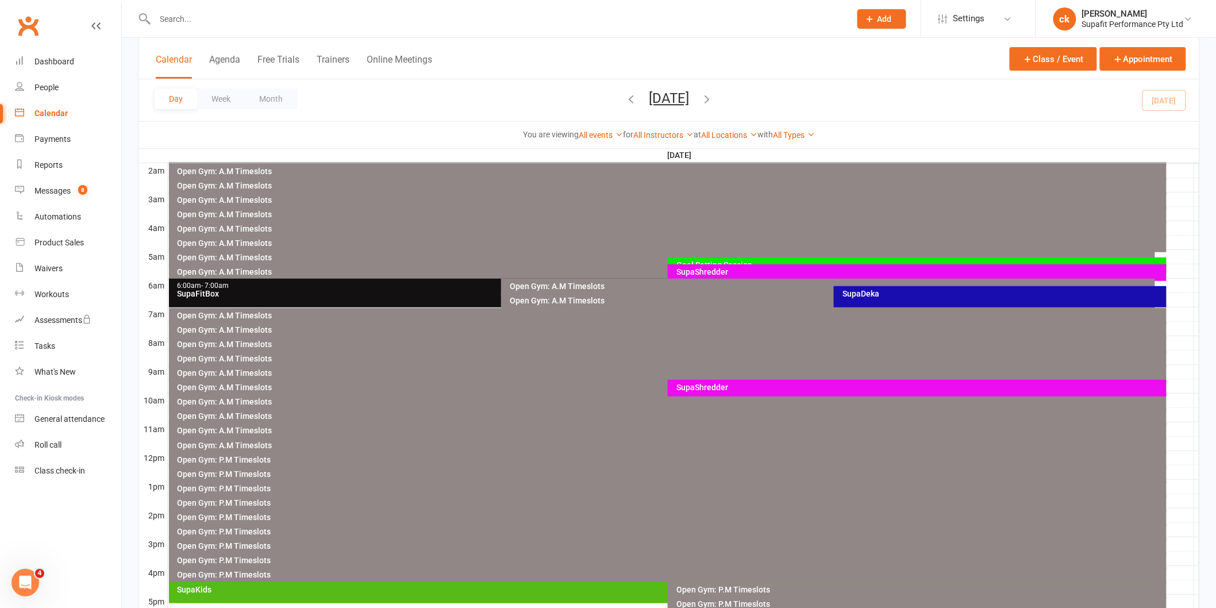
click at [348, 292] on div "SupaFitBox" at bounding box center [499, 294] width 644 height 8
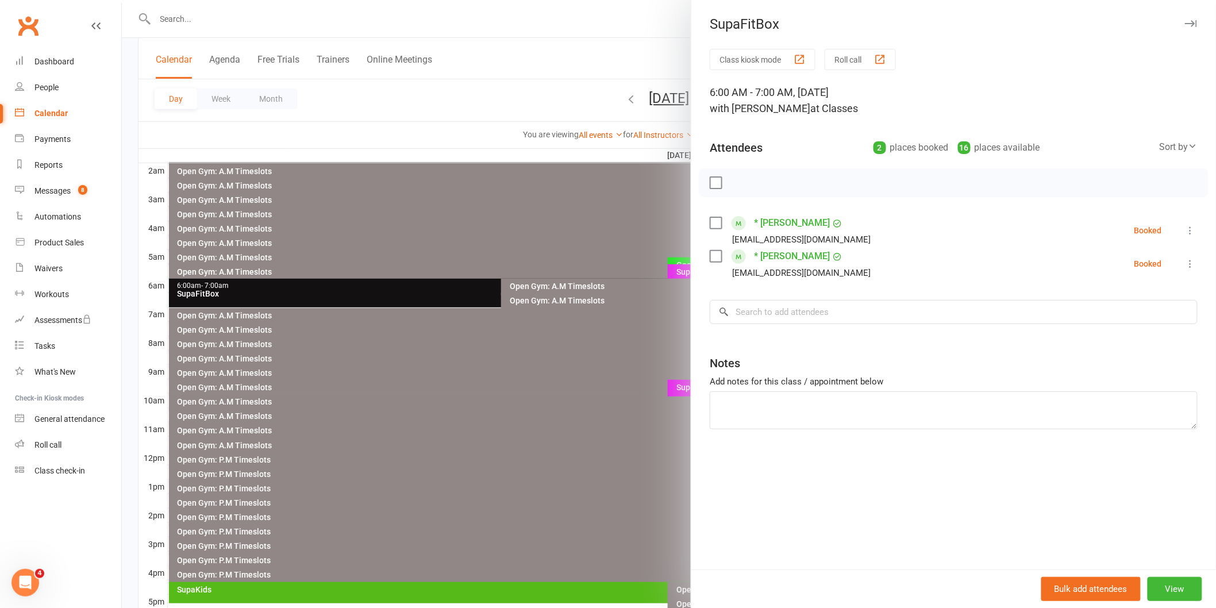
click at [383, 227] on div at bounding box center [669, 304] width 1094 height 608
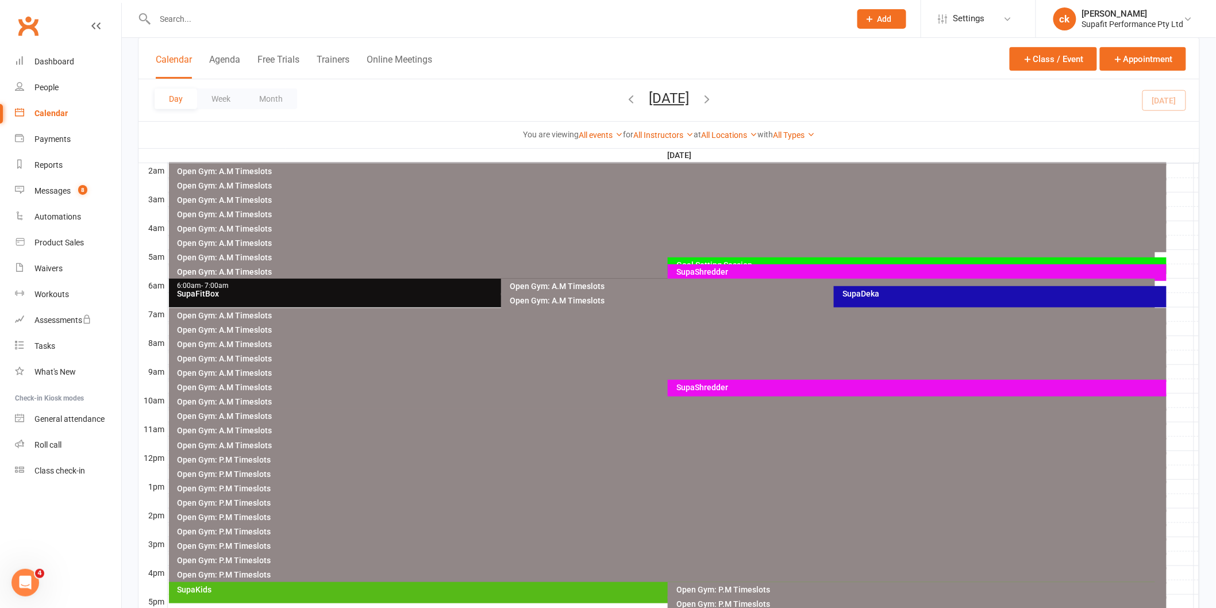
click at [874, 296] on div "SupaDeka" at bounding box center [1003, 294] width 322 height 8
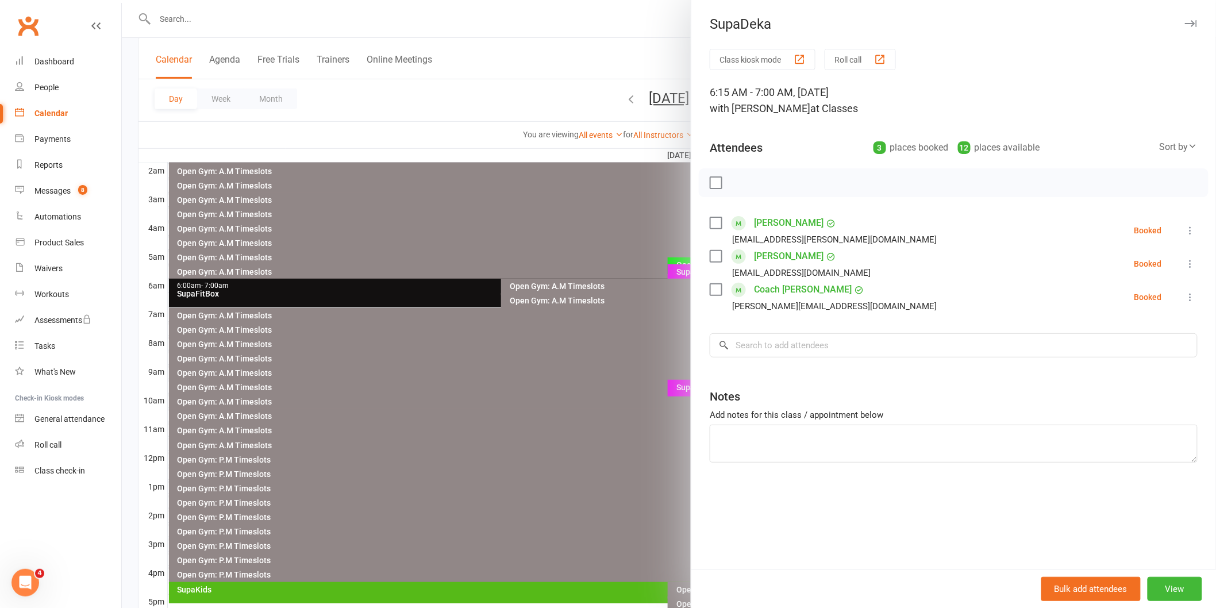
click at [564, 395] on div at bounding box center [669, 304] width 1094 height 608
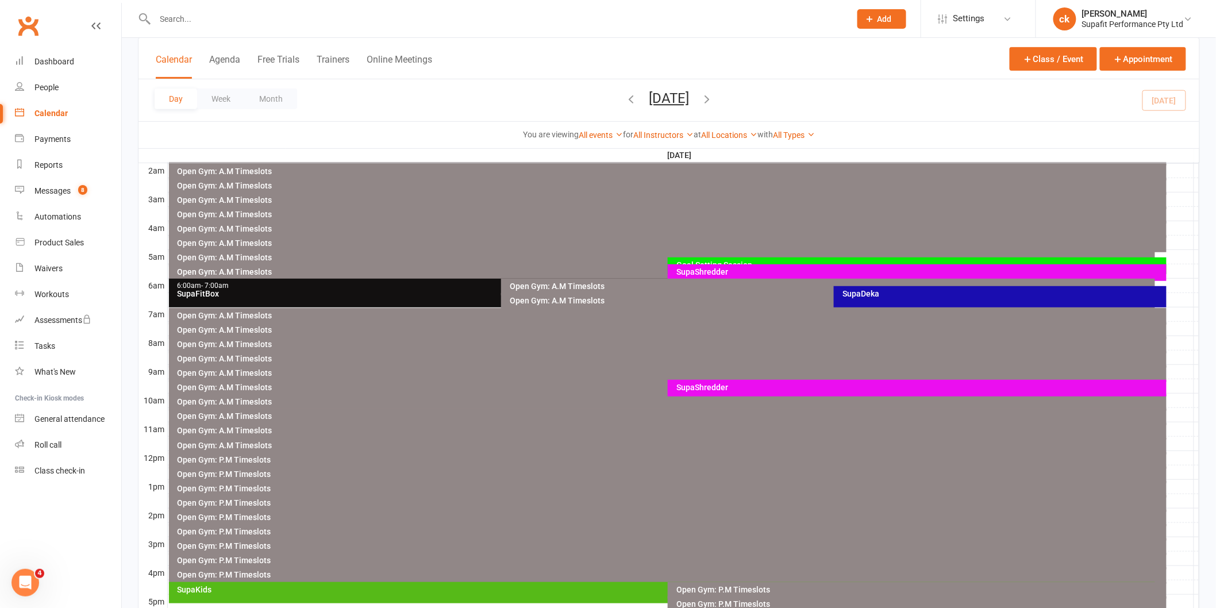
click at [872, 297] on div "SupaDeka" at bounding box center [1003, 294] width 322 height 8
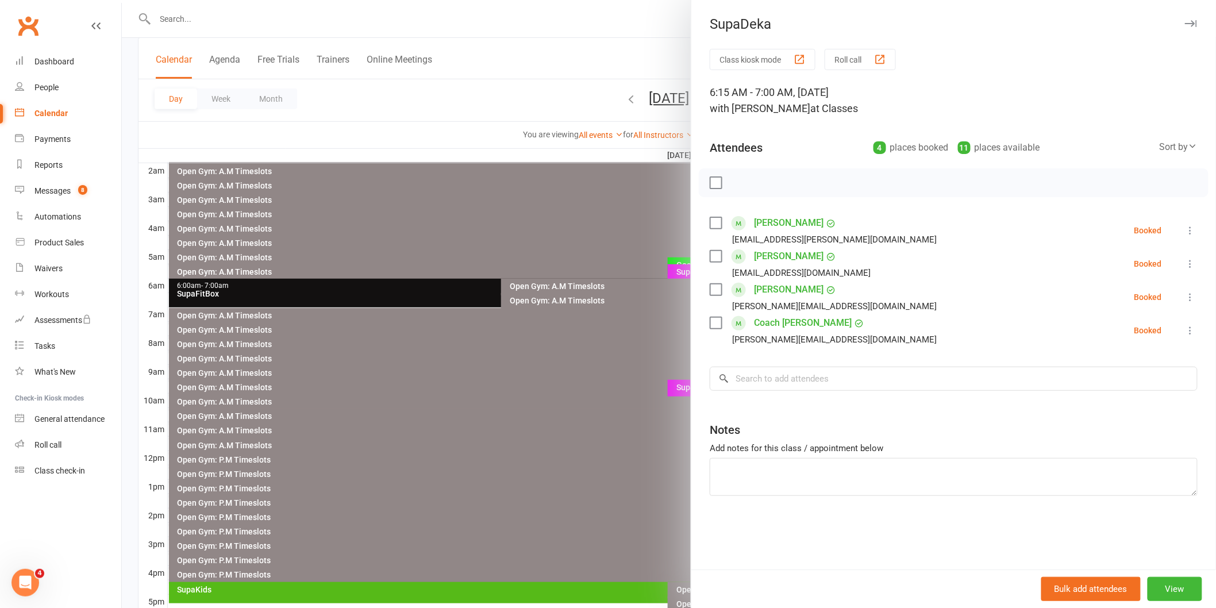
click at [445, 290] on div at bounding box center [669, 304] width 1094 height 608
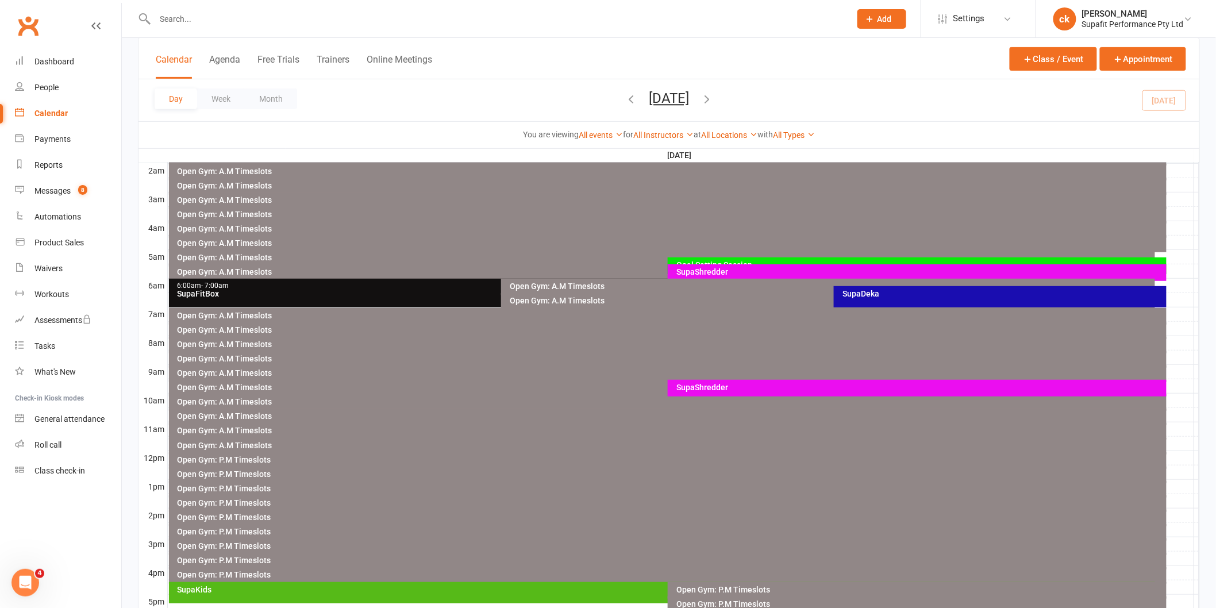
click at [447, 289] on div "6:00am - 7:00am" at bounding box center [499, 285] width 644 height 7
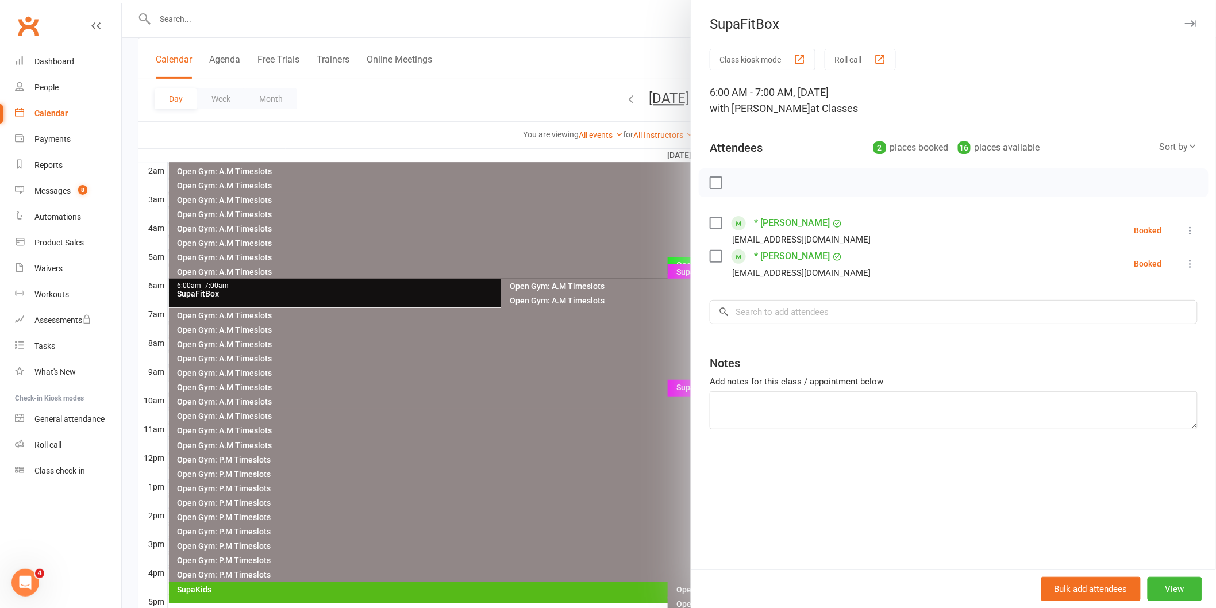
click at [487, 448] on div at bounding box center [669, 304] width 1094 height 608
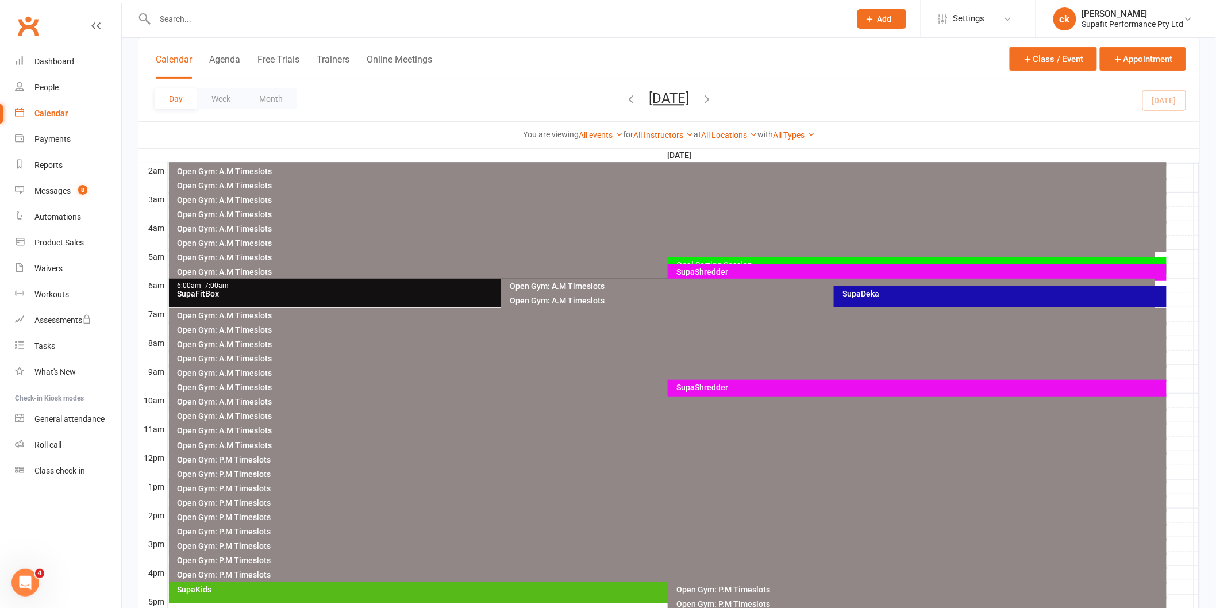
click at [904, 301] on div "SupaDeka" at bounding box center [1000, 296] width 333 height 21
